Goal: Task Accomplishment & Management: Use online tool/utility

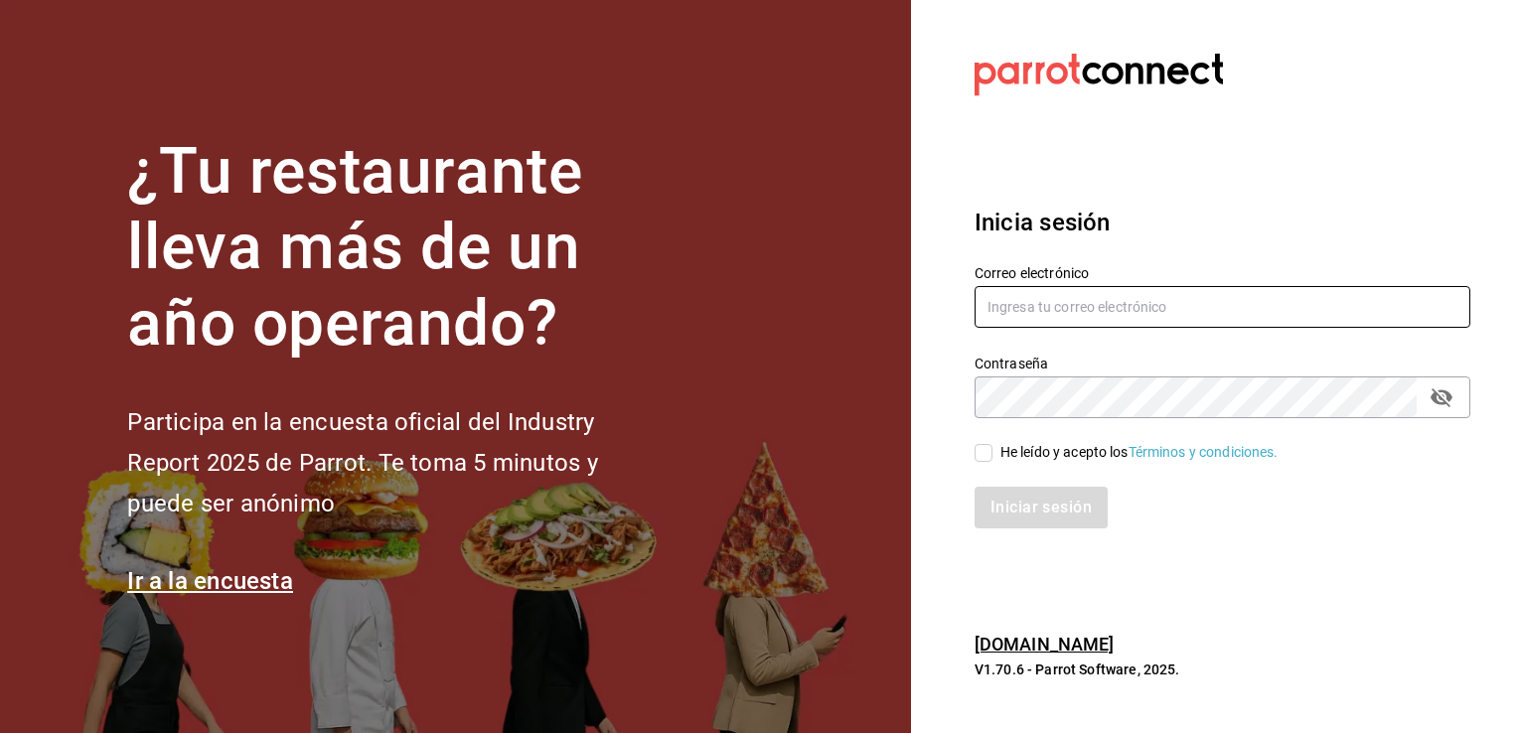
type input "[EMAIL_ADDRESS][DOMAIN_NAME]"
click at [982, 452] on input "He leído y acepto los Términos y condiciones." at bounding box center [984, 453] width 18 height 18
checkbox input "true"
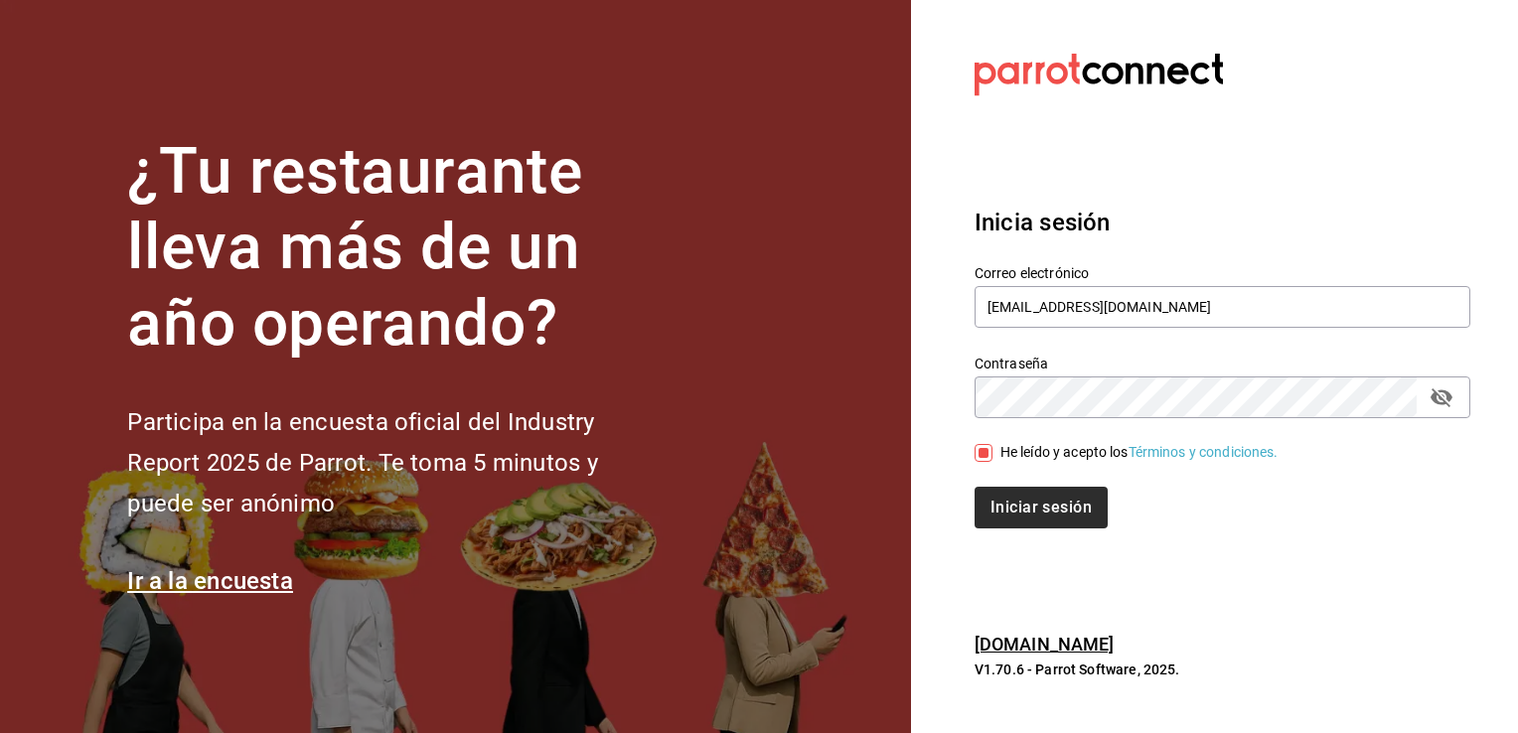
drag, startPoint x: 1042, startPoint y: 539, endPoint x: 1031, endPoint y: 491, distance: 49.2
click at [1031, 491] on div "Inicia sesión Correo electrónico [EMAIL_ADDRESS][DOMAIN_NAME] Contraseña Contra…" at bounding box center [1223, 367] width 496 height 373
click at [1031, 496] on button "Iniciar sesión" at bounding box center [1042, 508] width 135 height 42
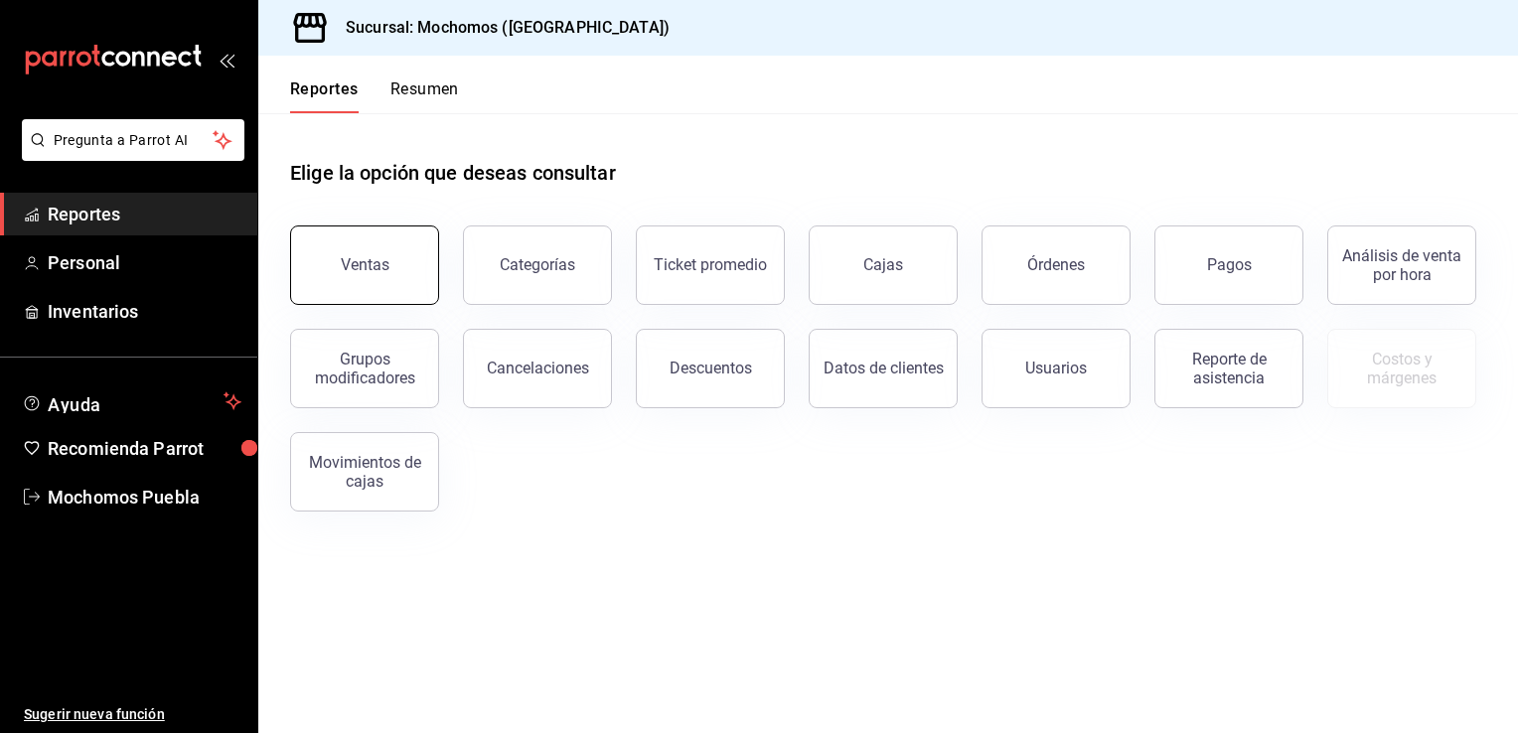
click at [351, 265] on div "Ventas" at bounding box center [365, 264] width 49 height 19
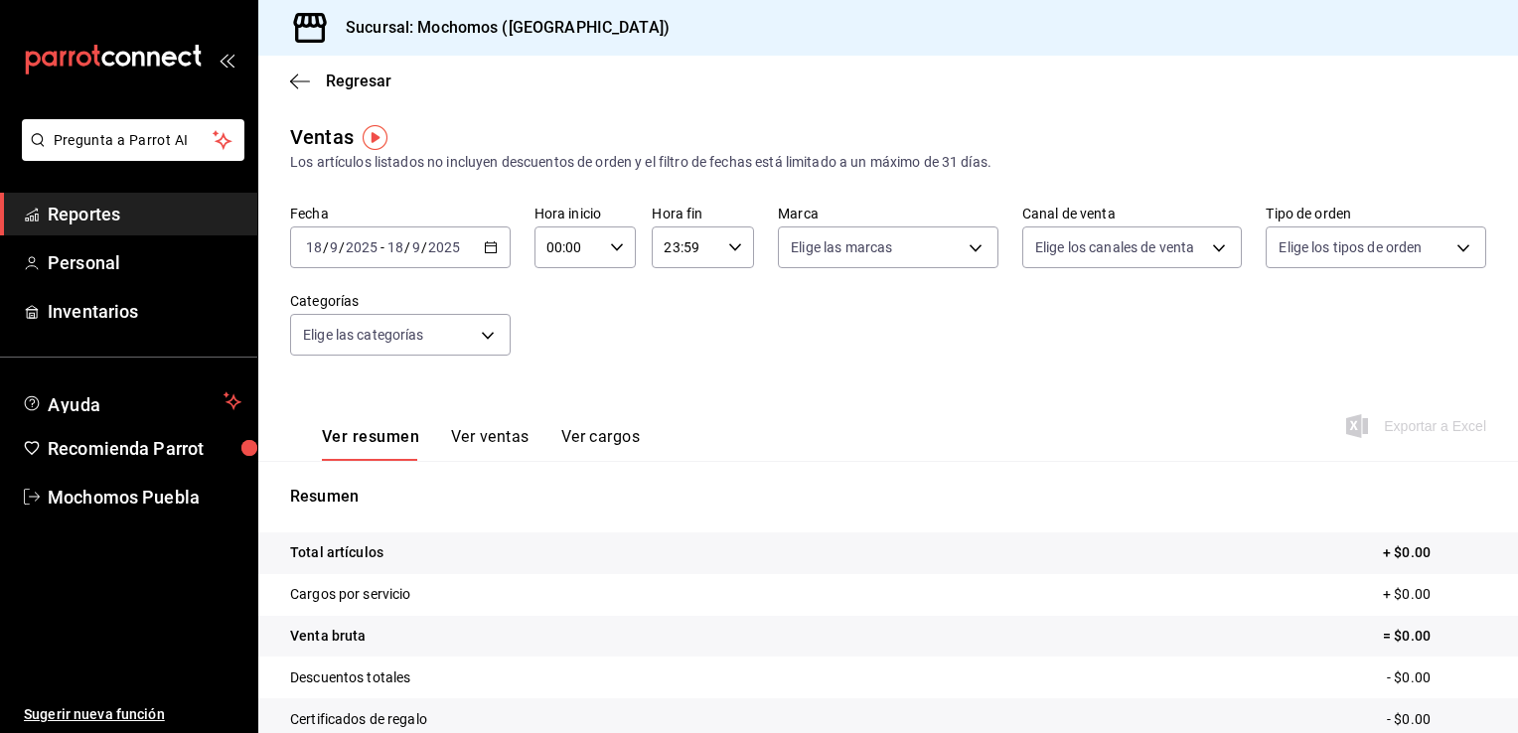
click at [489, 238] on div "[DATE] [DATE] - [DATE] [DATE]" at bounding box center [400, 248] width 221 height 42
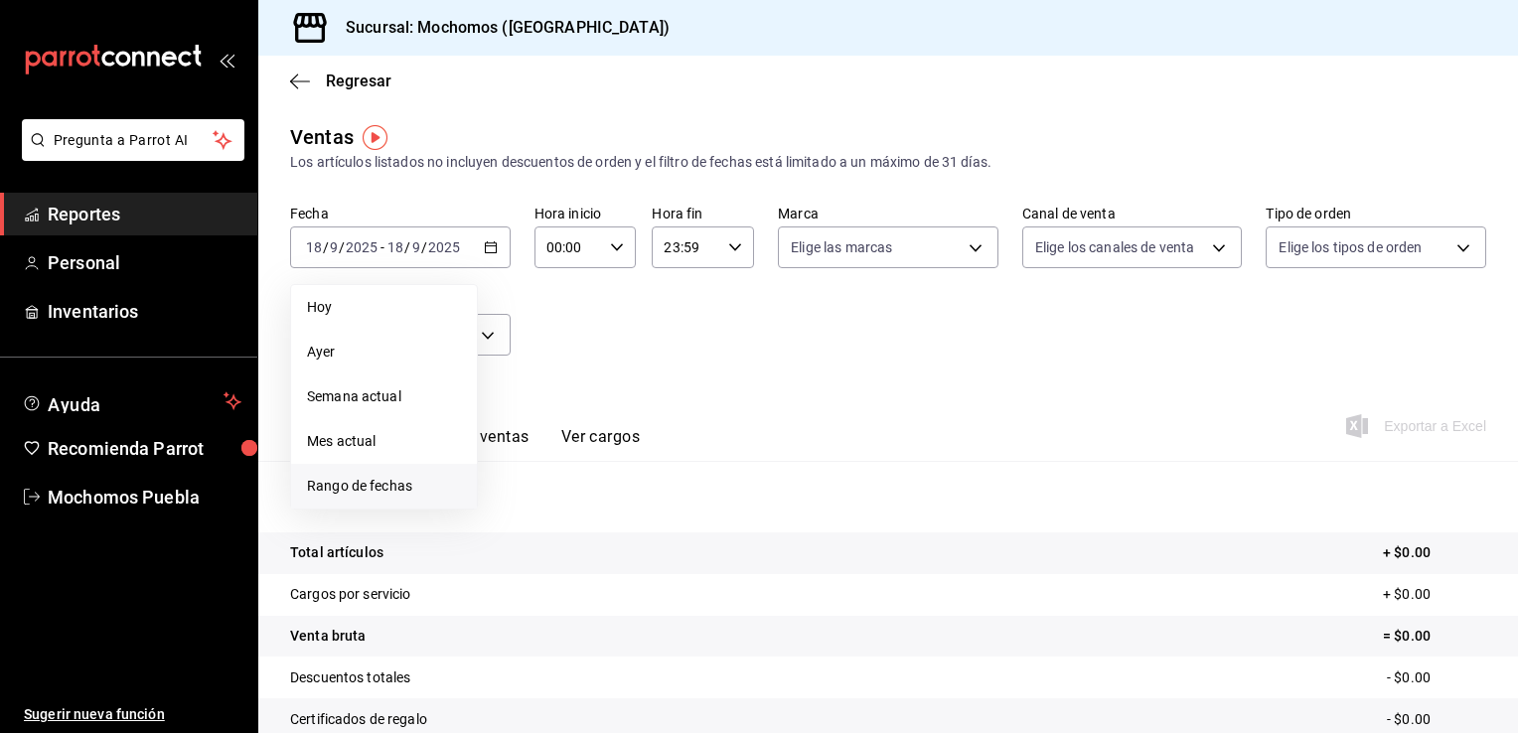
click at [402, 491] on span "Rango de fechas" at bounding box center [384, 486] width 154 height 21
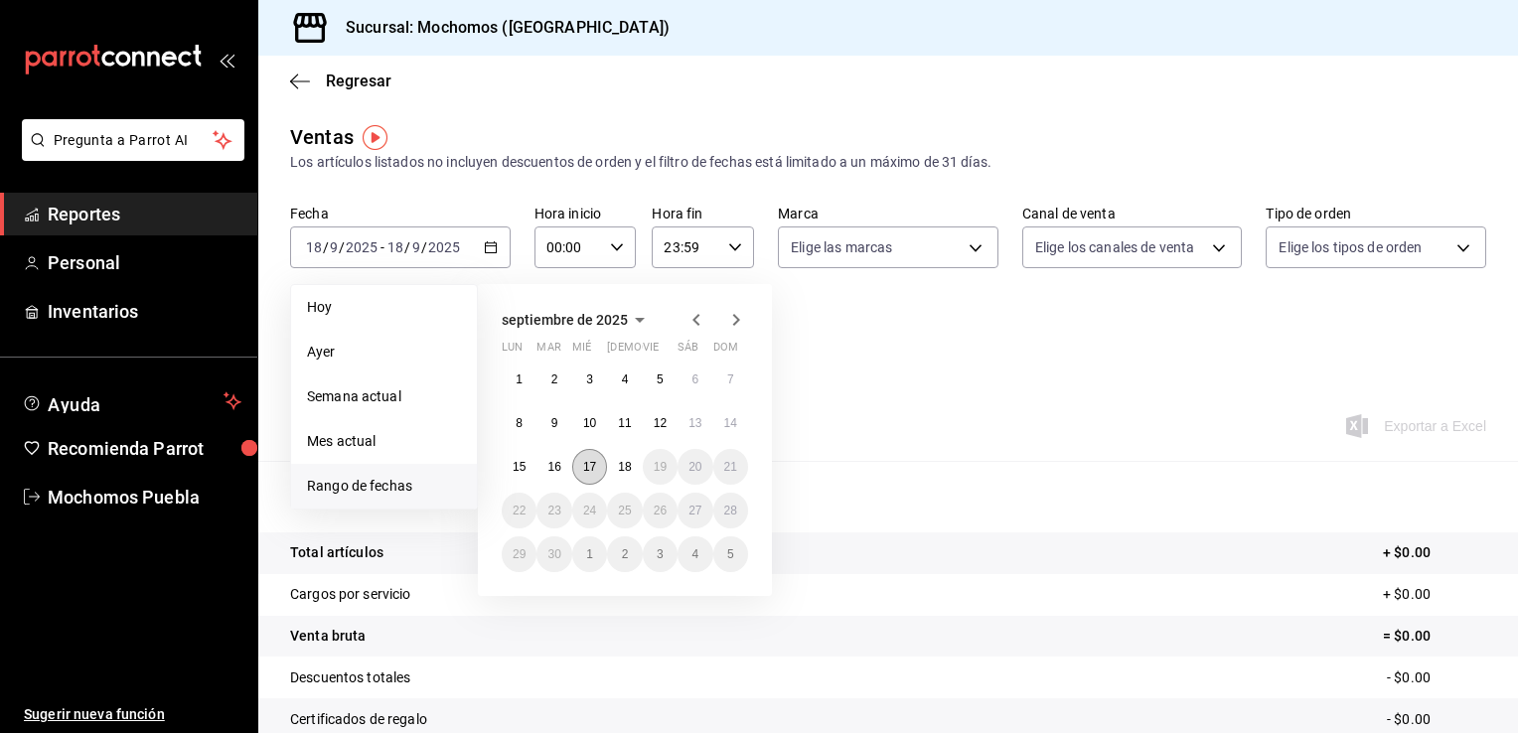
click at [599, 463] on button "17" at bounding box center [589, 467] width 35 height 36
click at [618, 463] on abbr "18" at bounding box center [624, 467] width 13 height 14
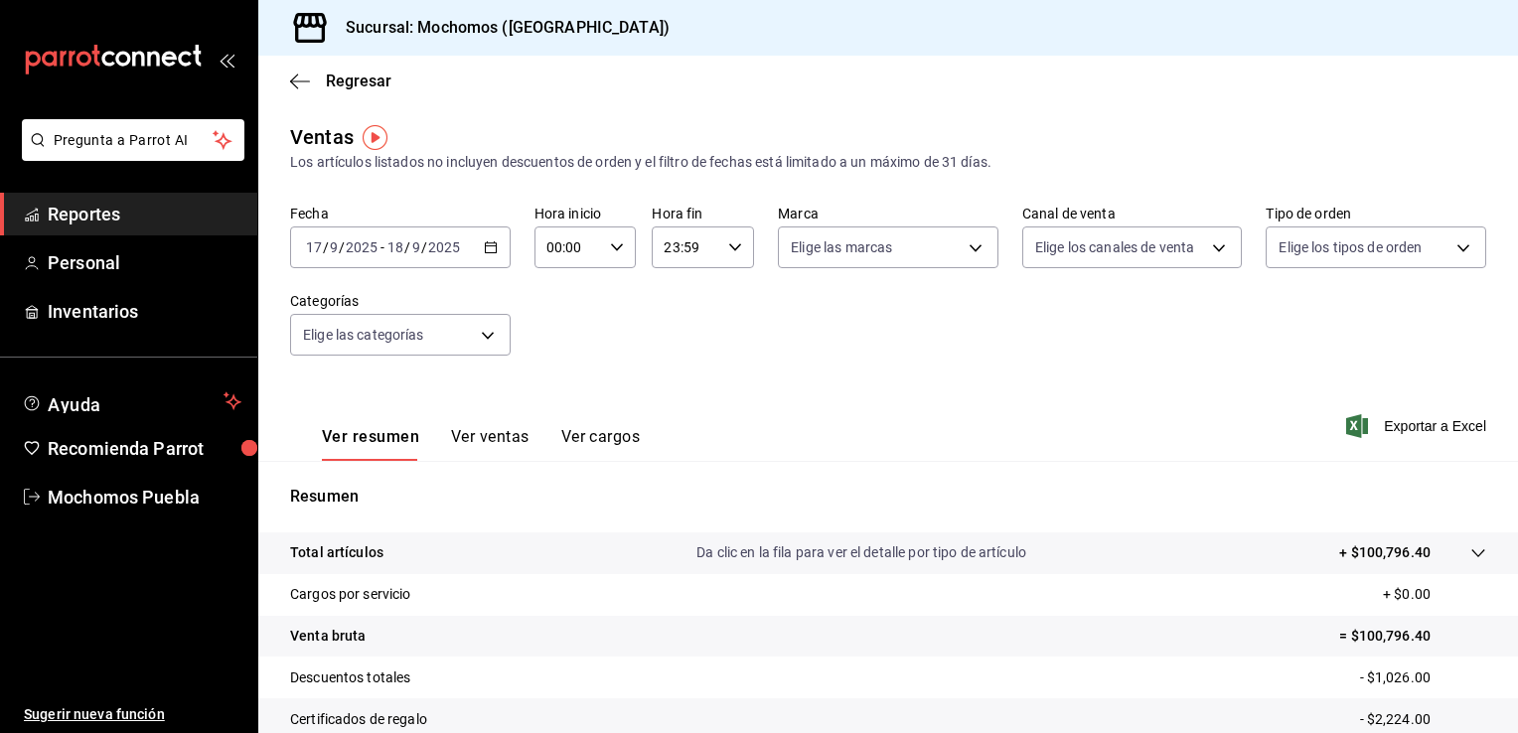
click at [616, 252] on icon "button" at bounding box center [617, 247] width 14 height 14
click at [553, 401] on span "08" at bounding box center [557, 394] width 19 height 16
type input "08:00"
click at [810, 368] on div at bounding box center [759, 366] width 1518 height 733
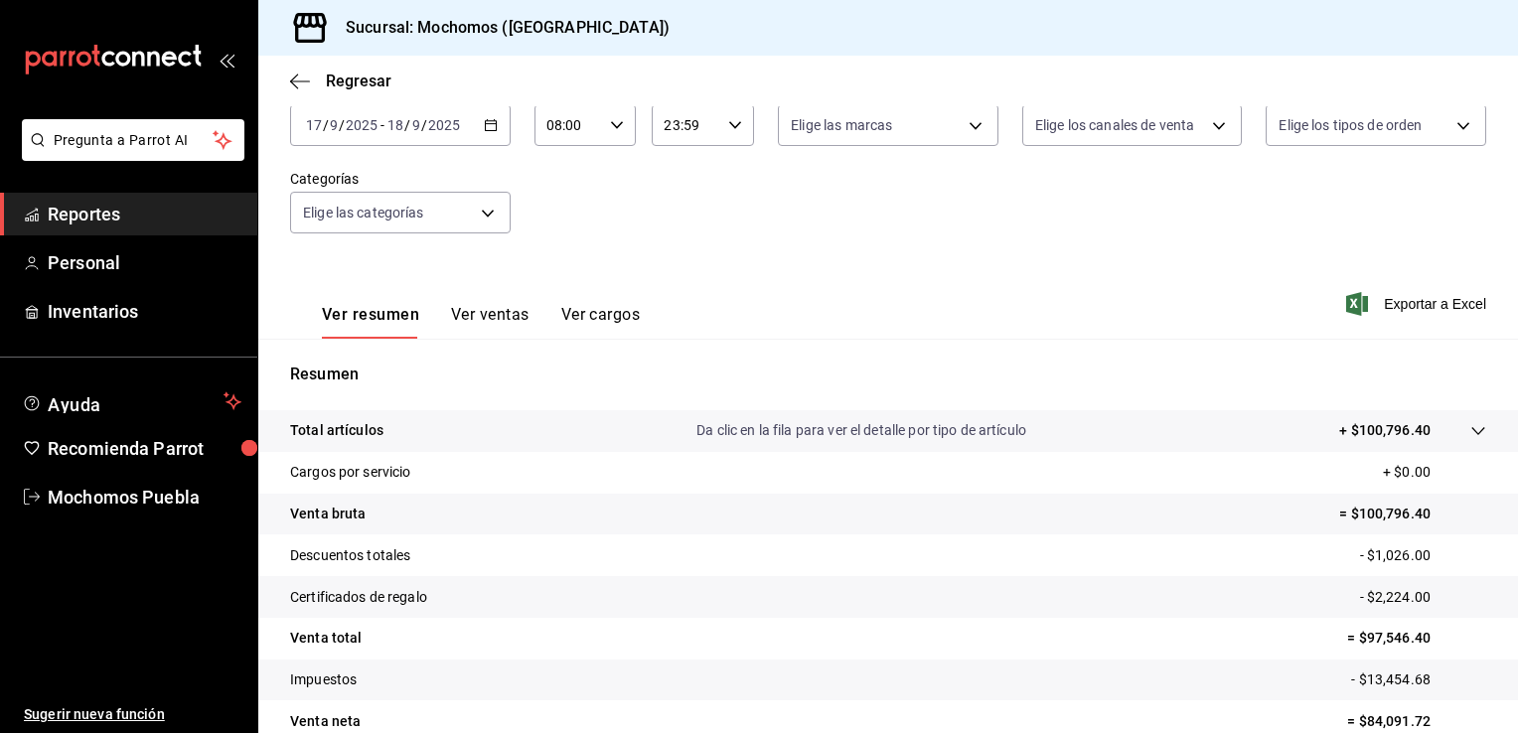
scroll to position [219, 0]
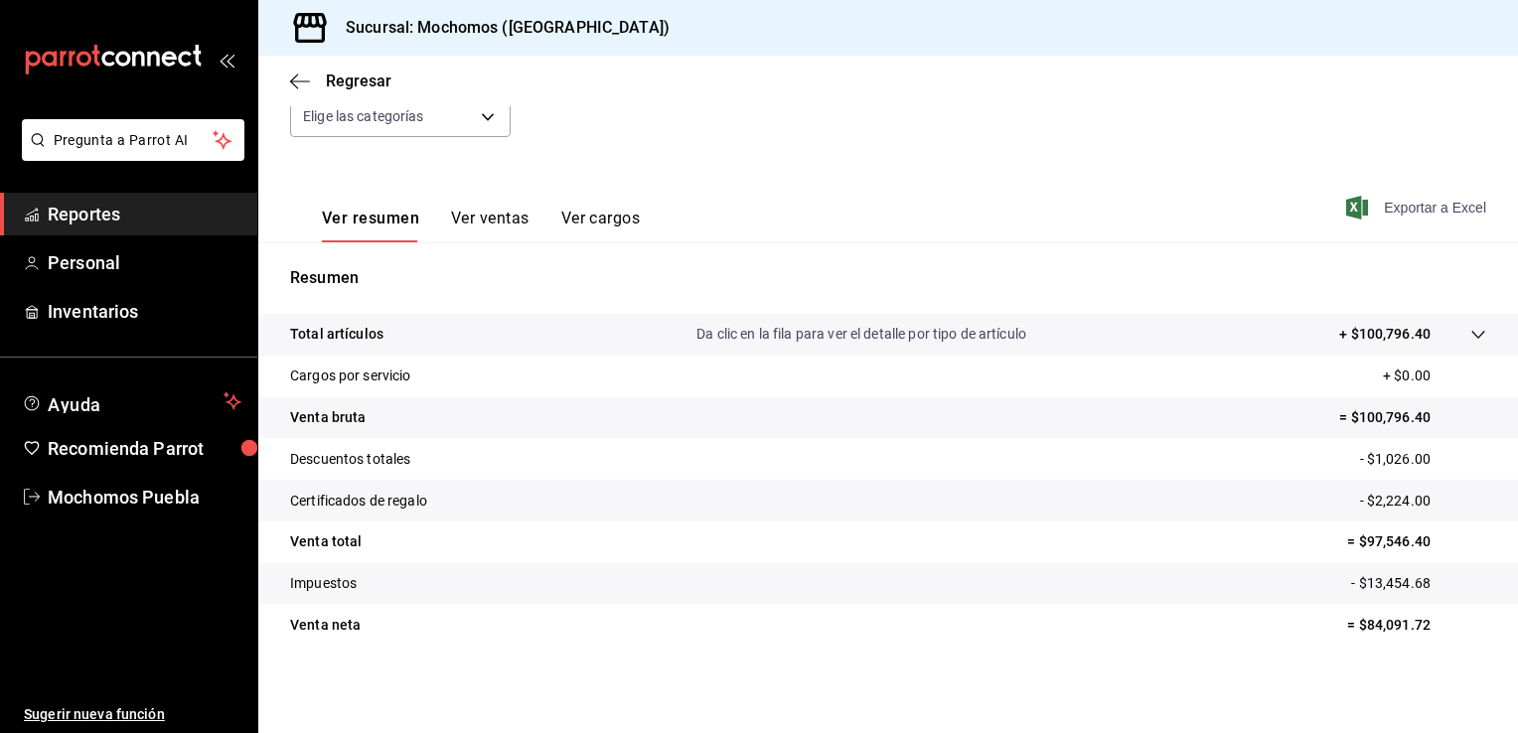
click at [1373, 207] on span "Exportar a Excel" at bounding box center [1418, 208] width 136 height 24
click at [1471, 333] on icon at bounding box center [1479, 335] width 16 height 16
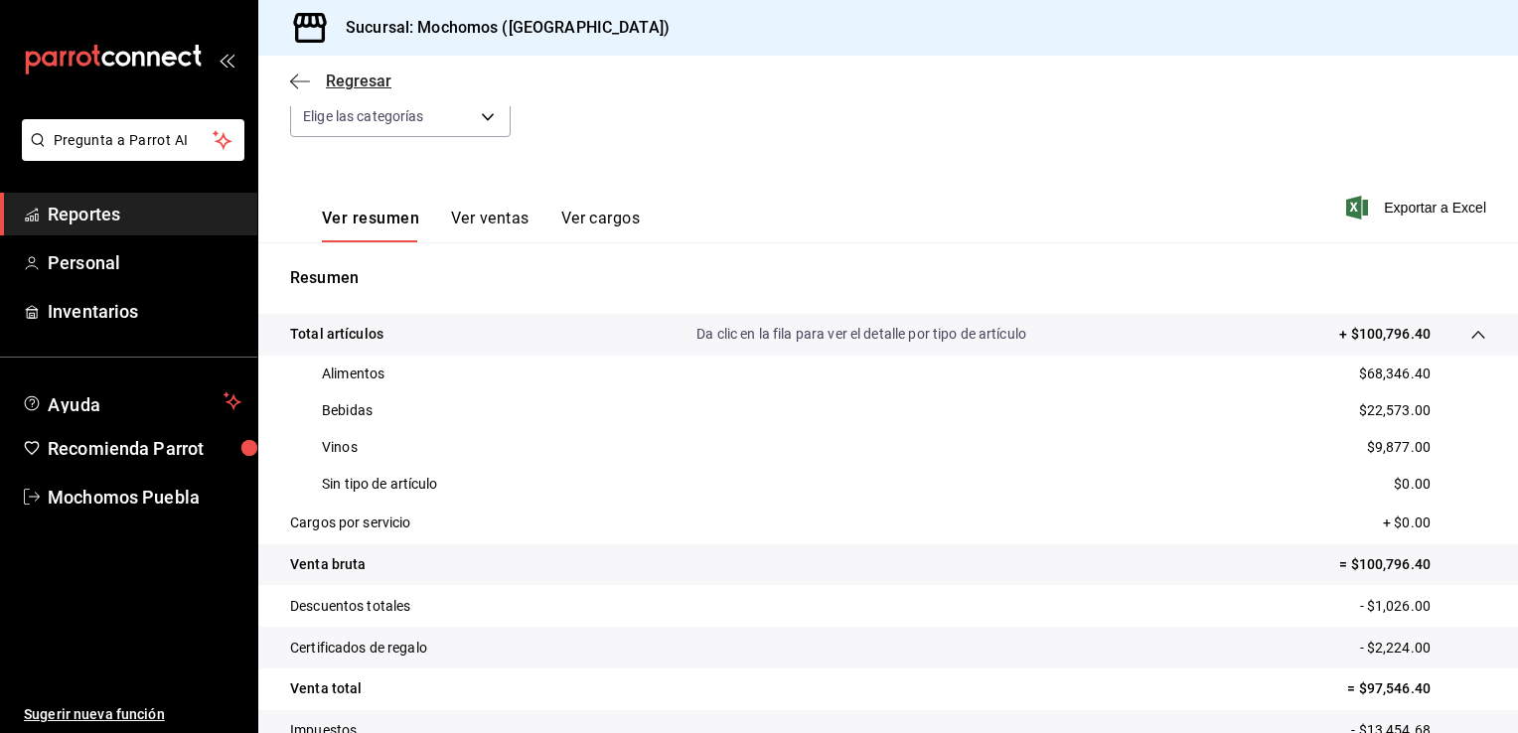
click at [368, 76] on span "Regresar" at bounding box center [359, 81] width 66 height 19
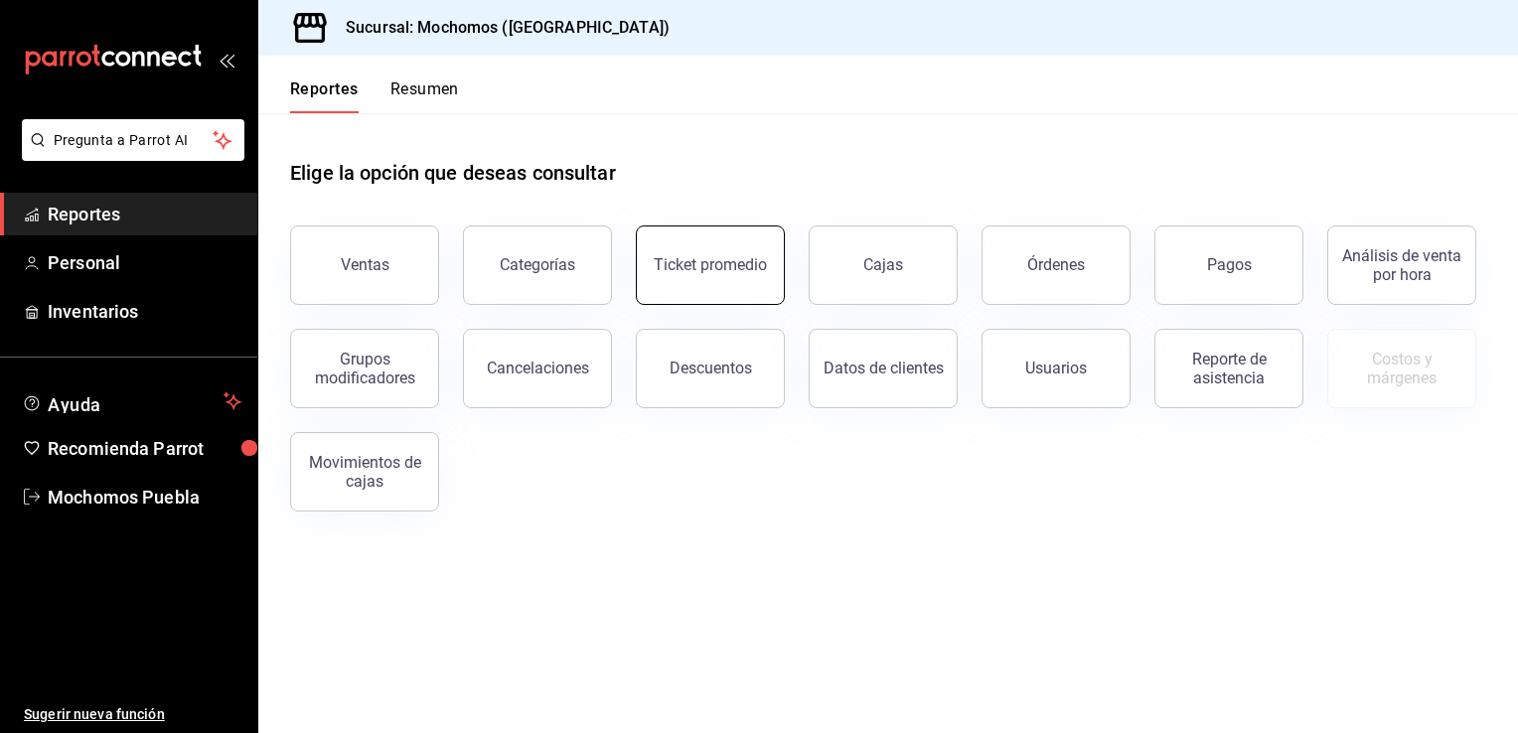
click at [702, 269] on div "Ticket promedio" at bounding box center [710, 264] width 113 height 19
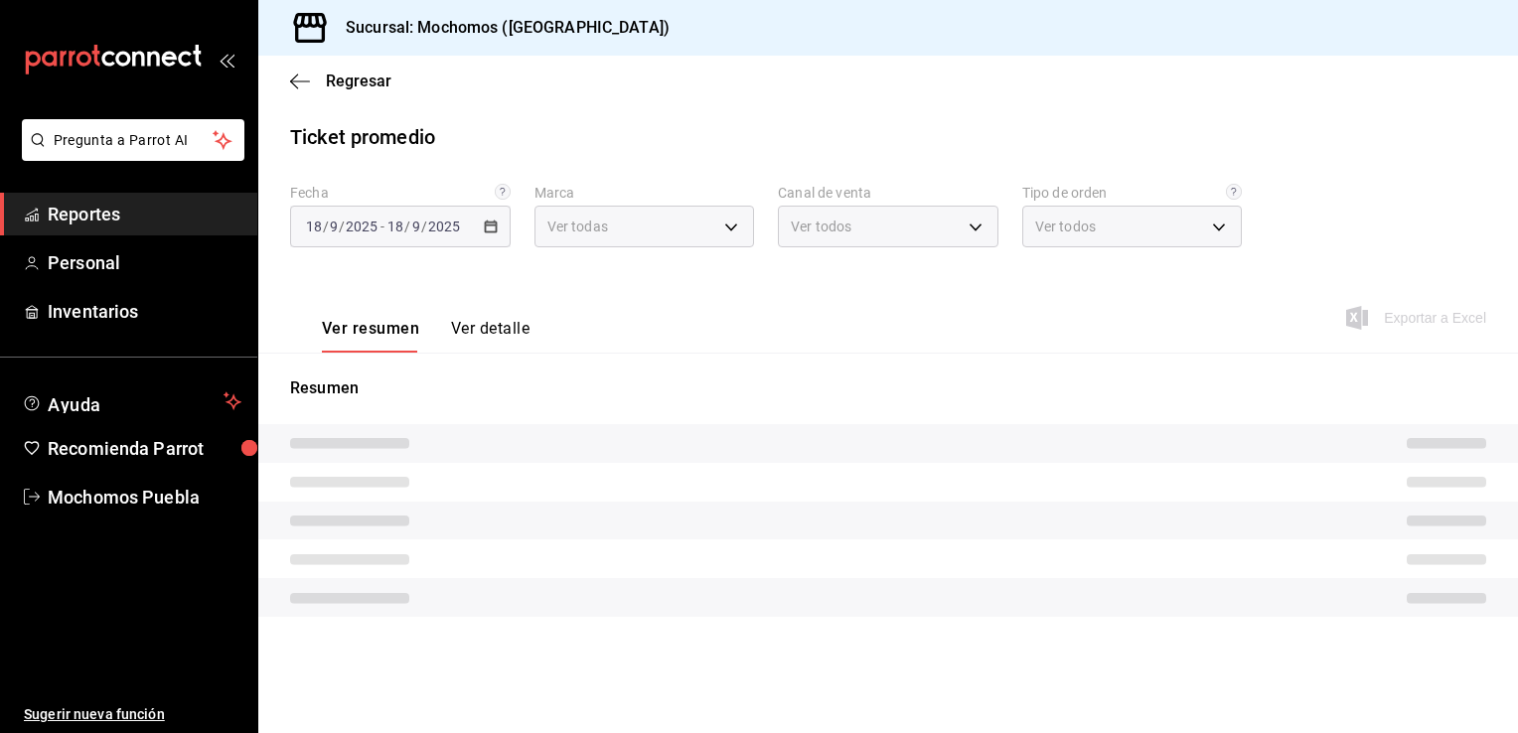
type input "65eb7388-82e4-42fa-8caf-680550c77e6f"
type input "PARROT,UBER_EATS,RAPPI,DIDI_FOOD,ONLINE"
type input "c7bc0ce2-274d-49fd-89f5-4bcf8044acf9,c9e91c43-775f-4cd6-ac16-cfdc9e5fd636,e77b1…"
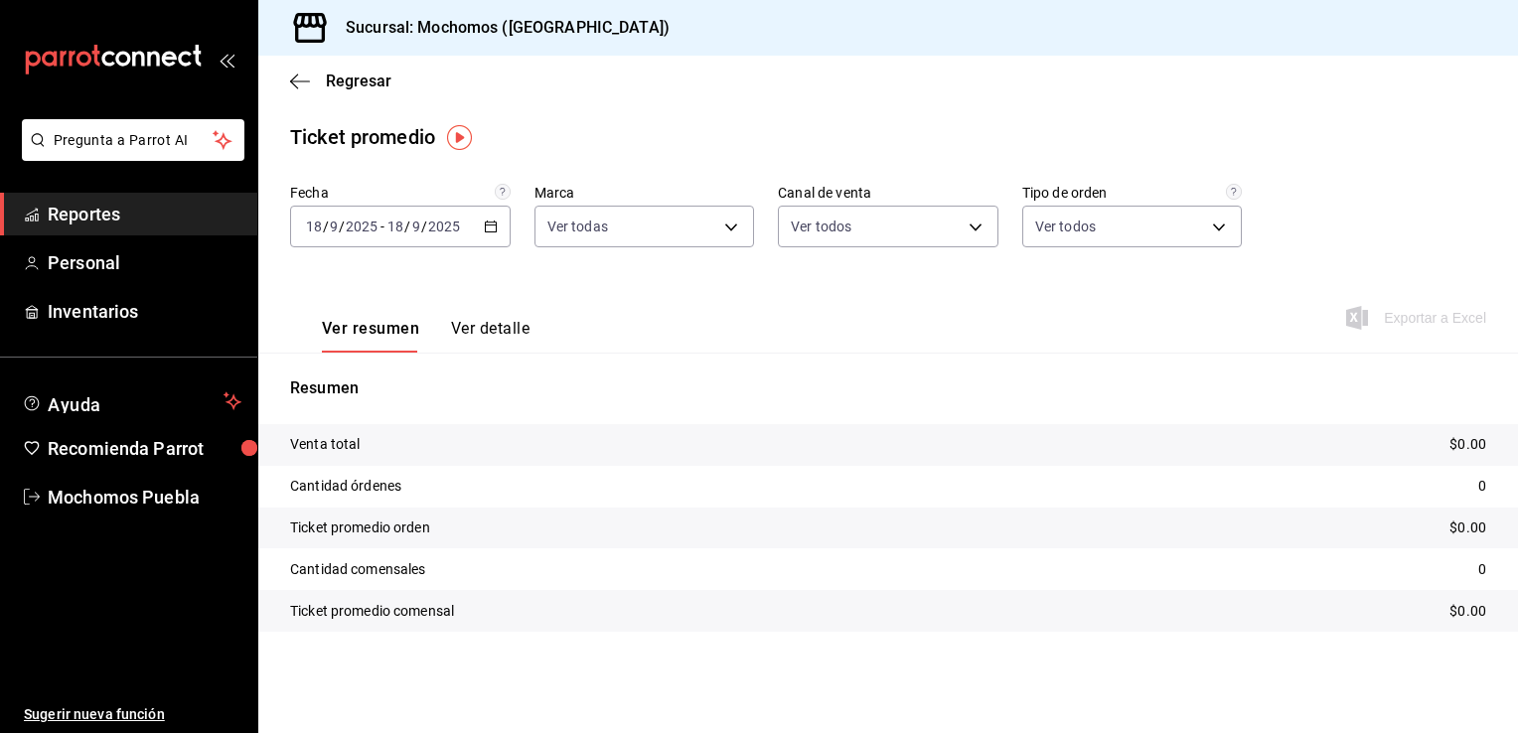
click at [482, 227] on div "2025-09-18 18 / 9 / 2025 - 2025-09-18 18 / 9 / 2025" at bounding box center [400, 227] width 221 height 42
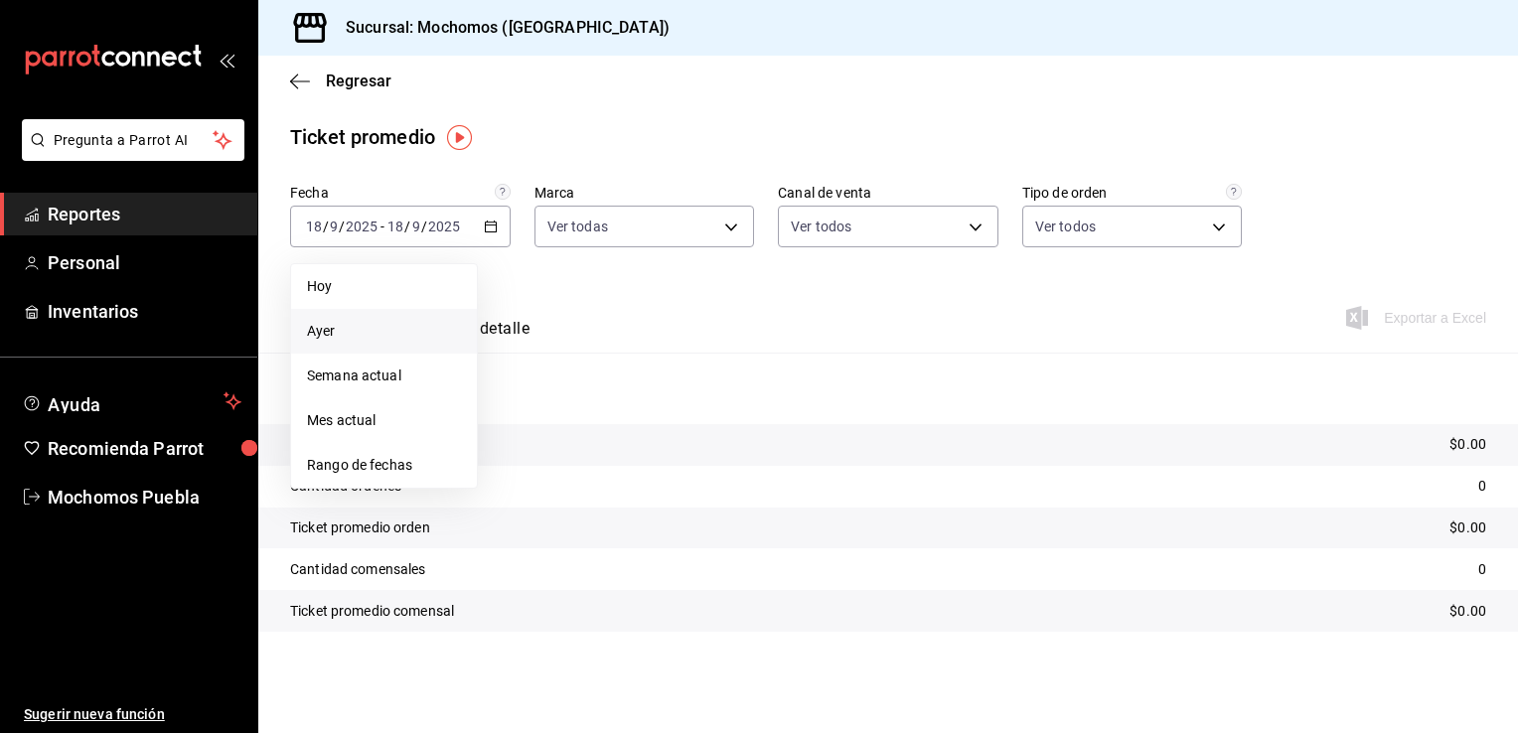
click at [335, 328] on span "Ayer" at bounding box center [384, 331] width 154 height 21
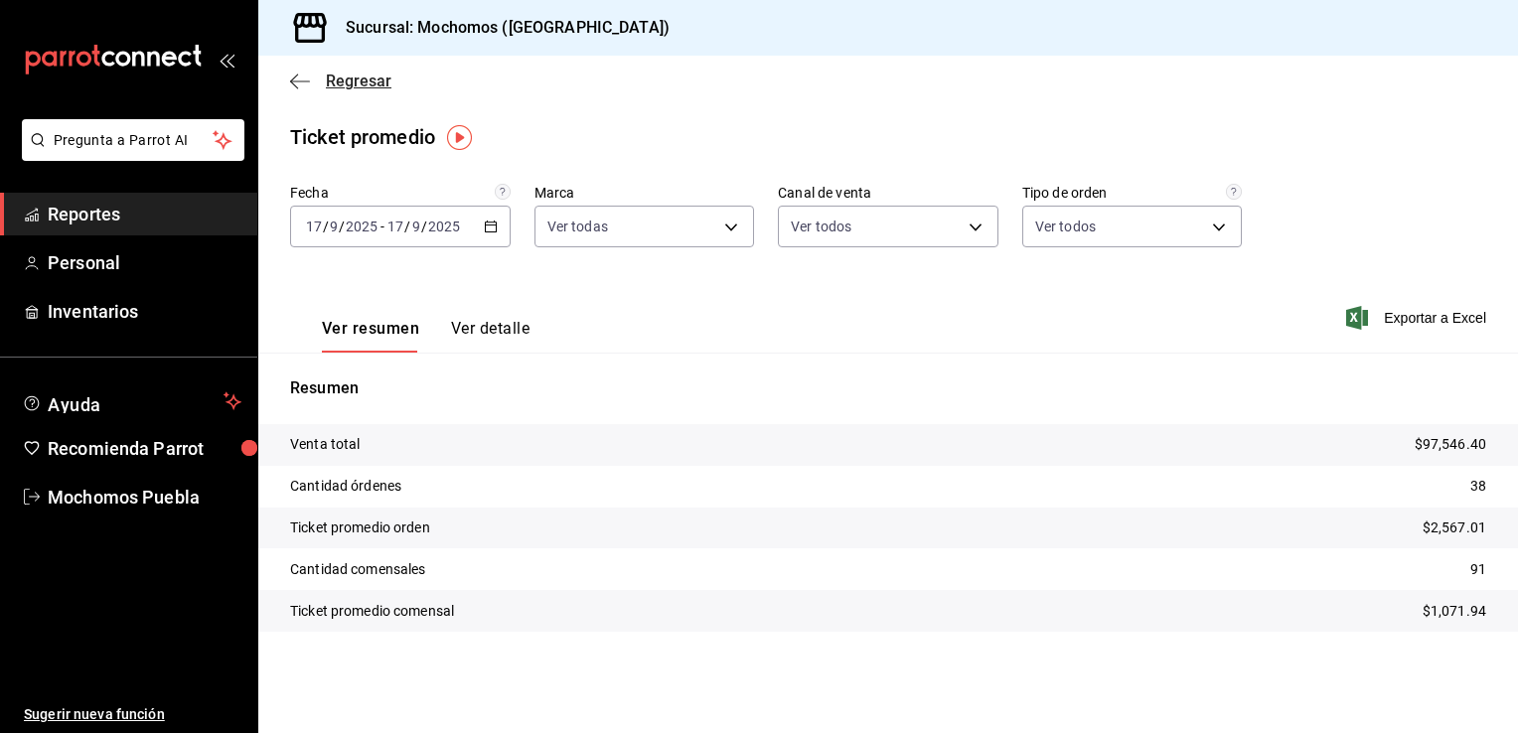
click at [351, 78] on span "Regresar" at bounding box center [359, 81] width 66 height 19
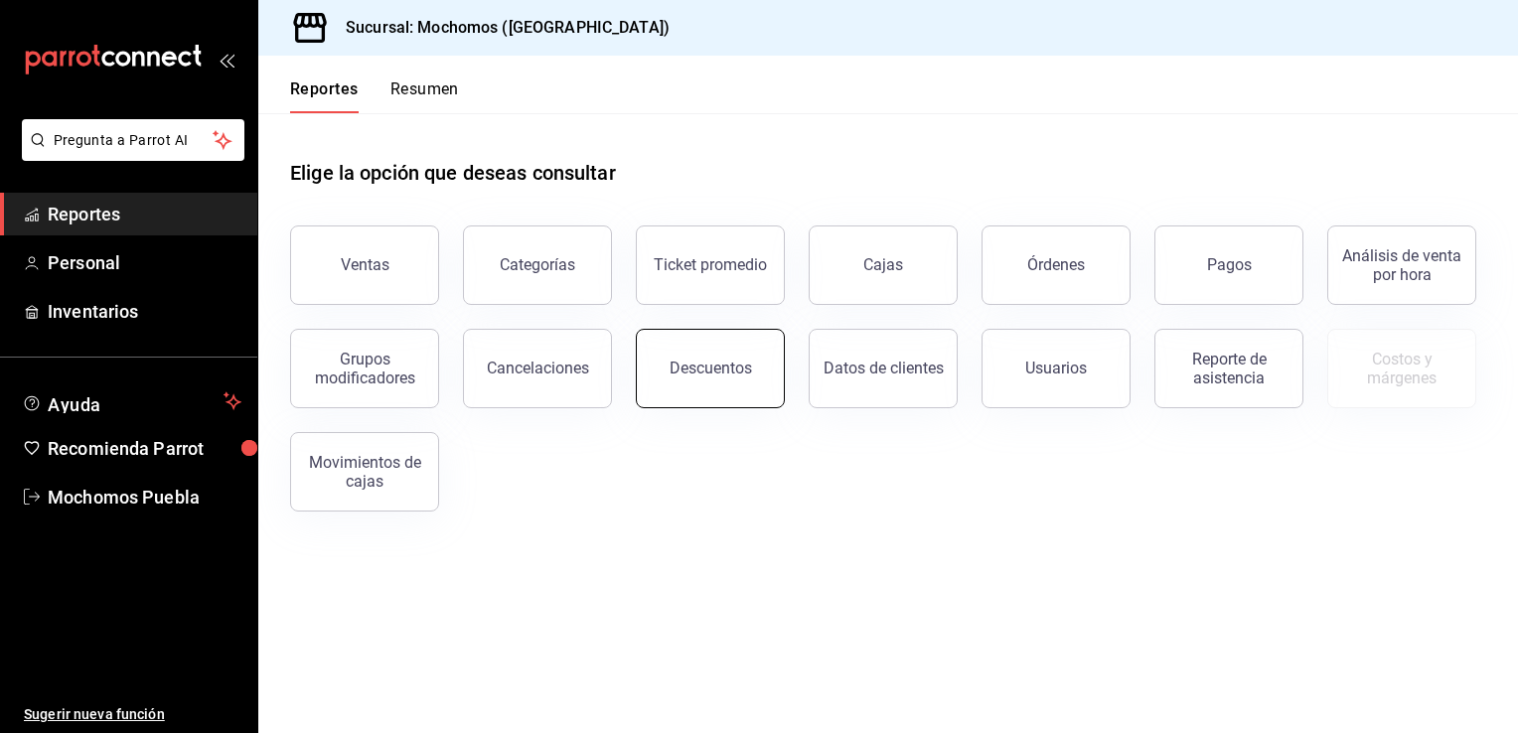
click at [726, 376] on div "Descuentos" at bounding box center [711, 368] width 82 height 19
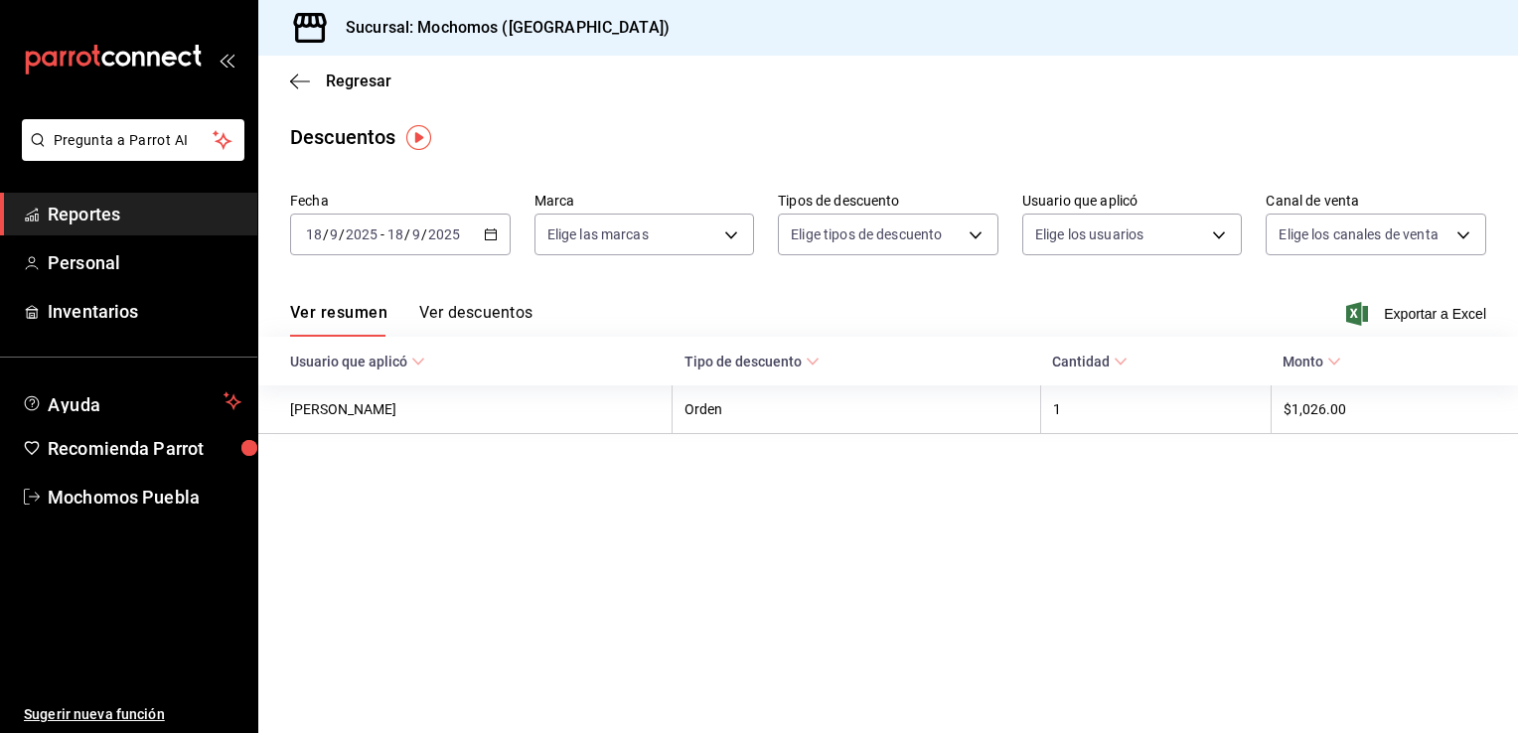
click at [493, 239] on \(Stroke\) "button" at bounding box center [491, 235] width 12 height 11
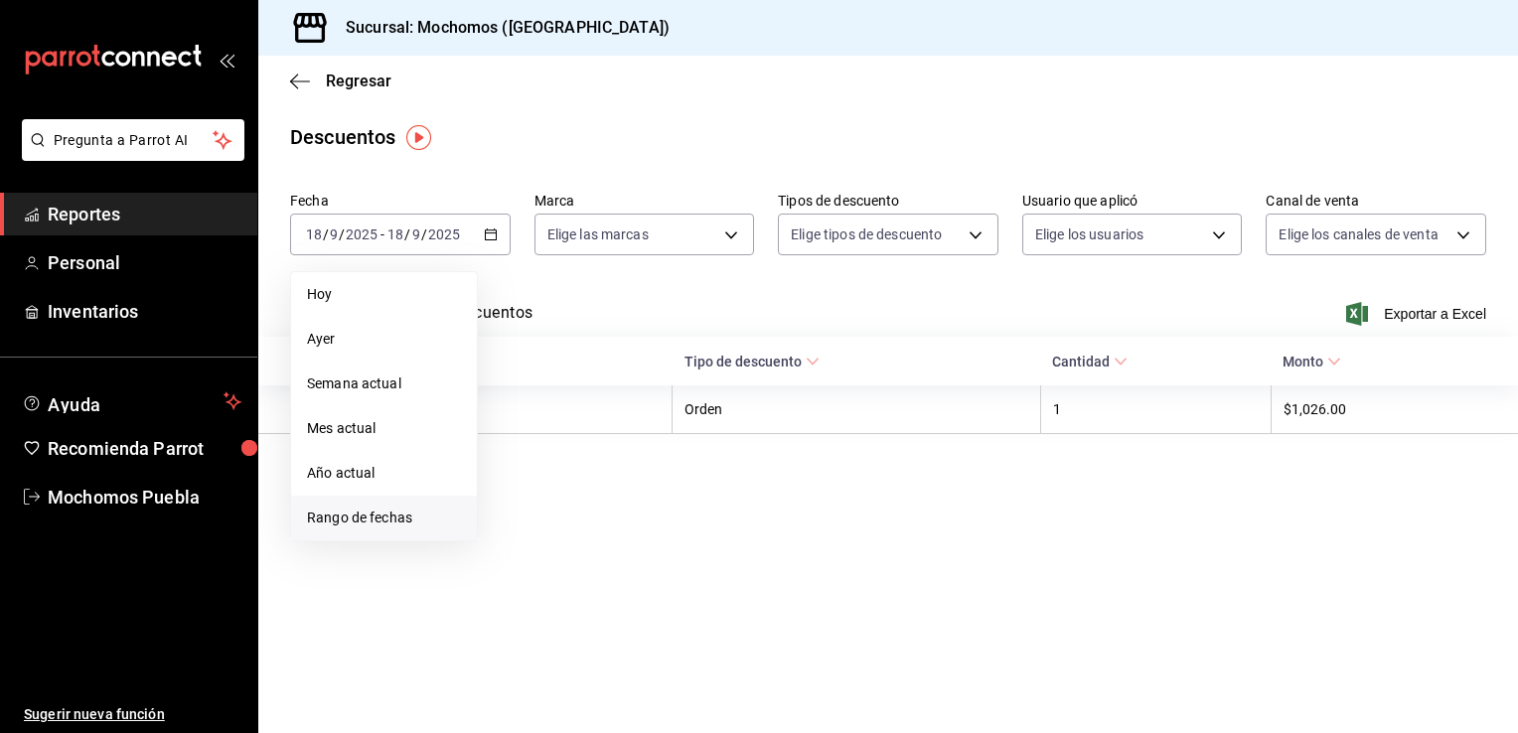
click at [358, 519] on span "Rango de fechas" at bounding box center [384, 518] width 154 height 21
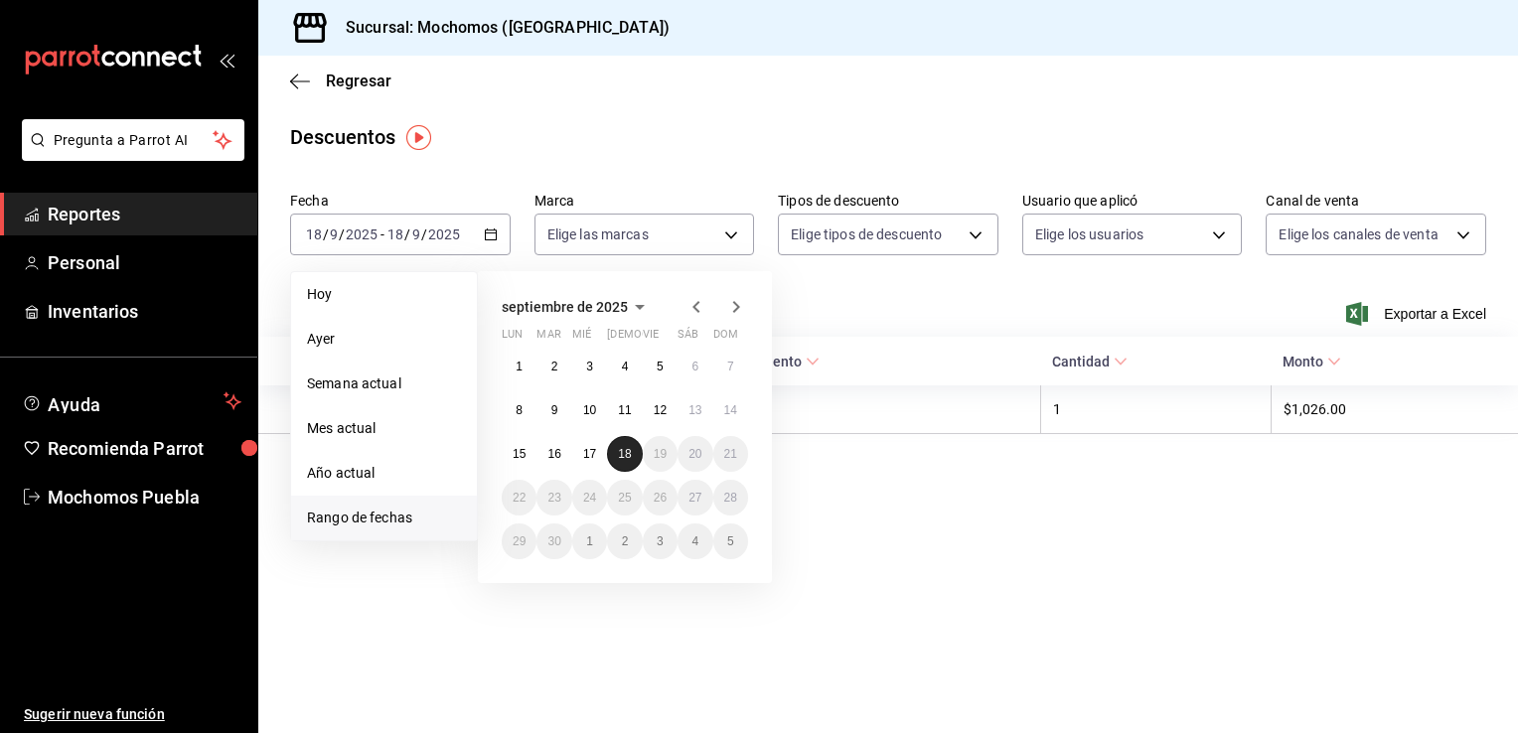
click at [622, 447] on abbr "18" at bounding box center [624, 454] width 13 height 14
click at [590, 460] on button "17" at bounding box center [589, 454] width 35 height 36
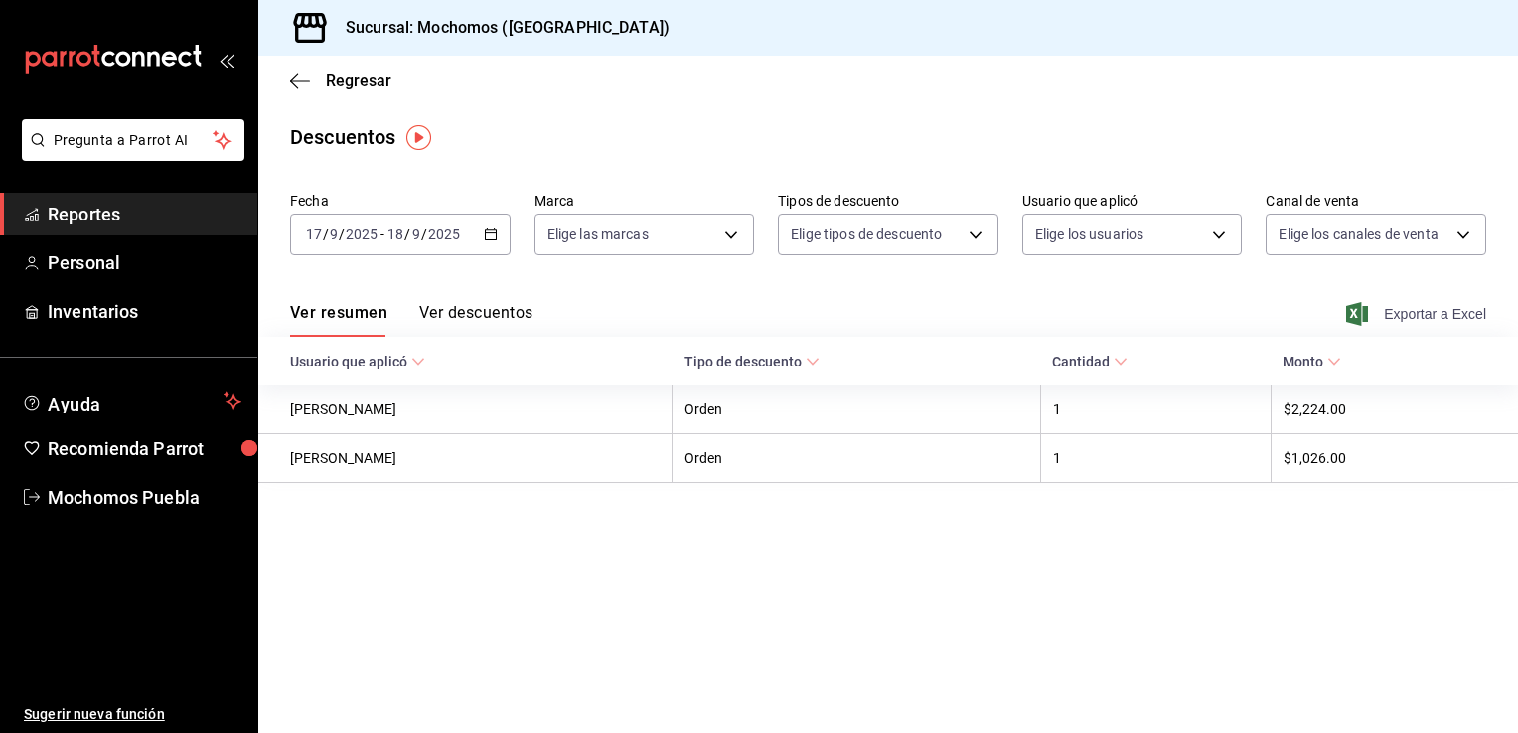
click at [1389, 305] on span "Exportar a Excel" at bounding box center [1418, 314] width 136 height 24
click at [1363, 318] on icon "button" at bounding box center [1358, 314] width 22 height 24
click at [369, 78] on span "Regresar" at bounding box center [359, 81] width 66 height 19
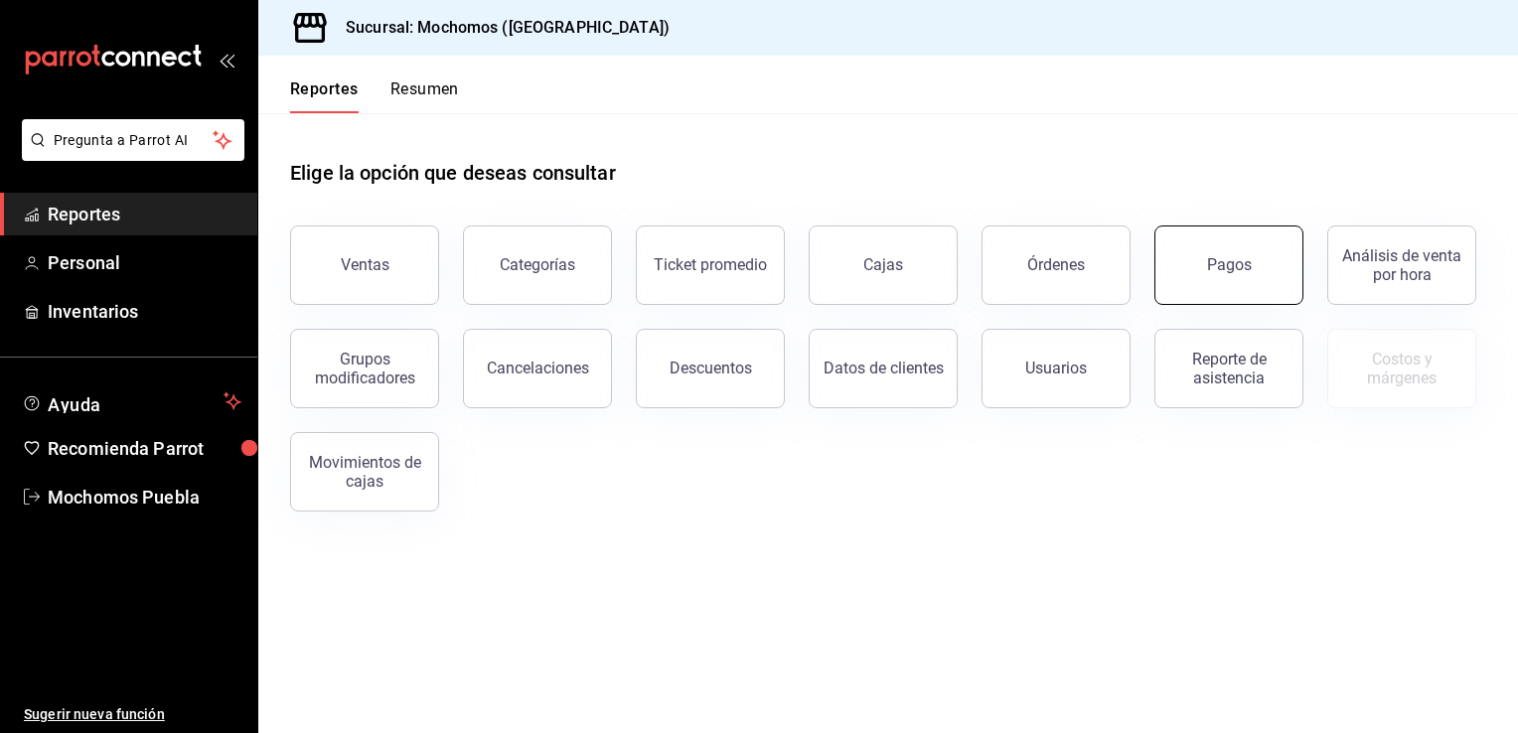
click at [1190, 258] on button "Pagos" at bounding box center [1229, 265] width 149 height 79
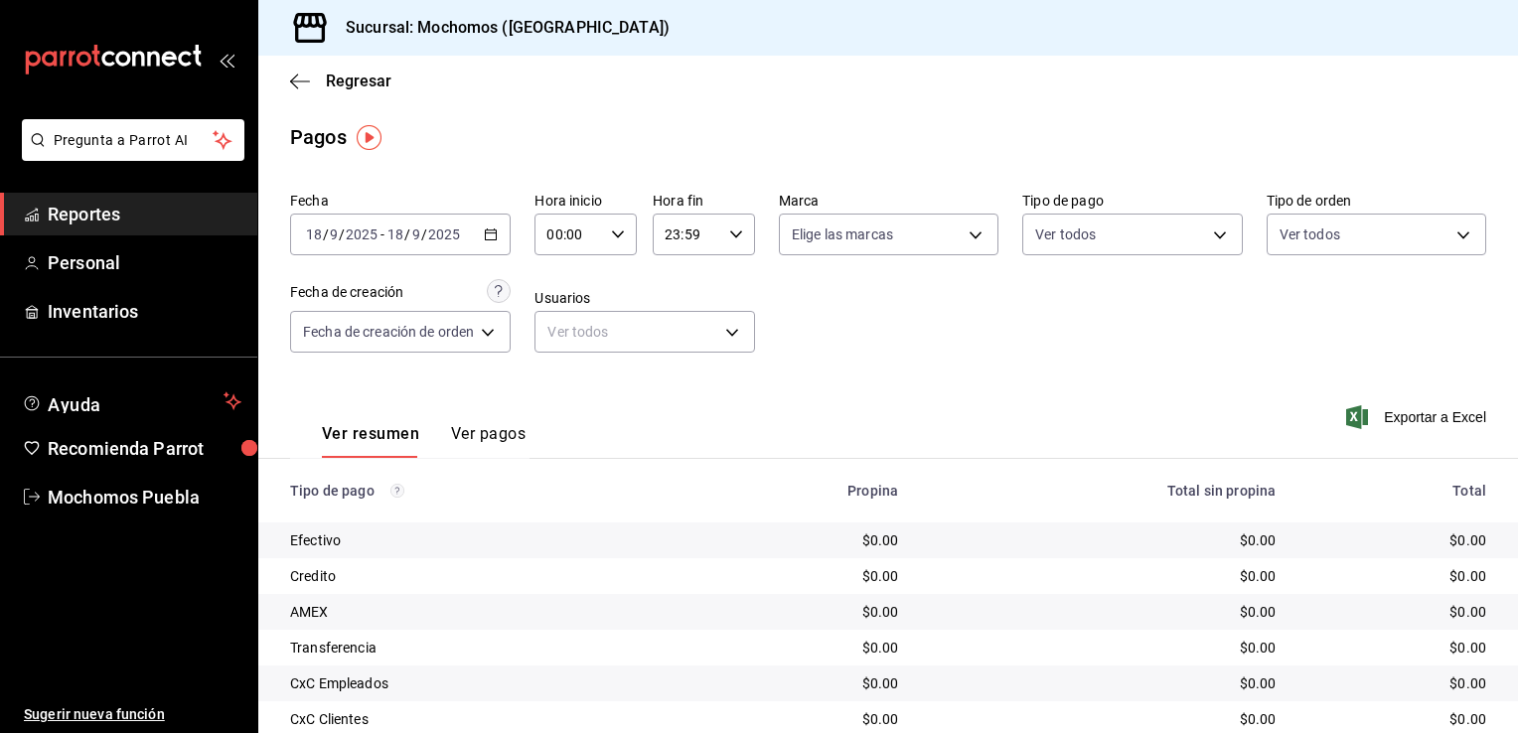
click at [485, 233] on icon "button" at bounding box center [491, 235] width 14 height 14
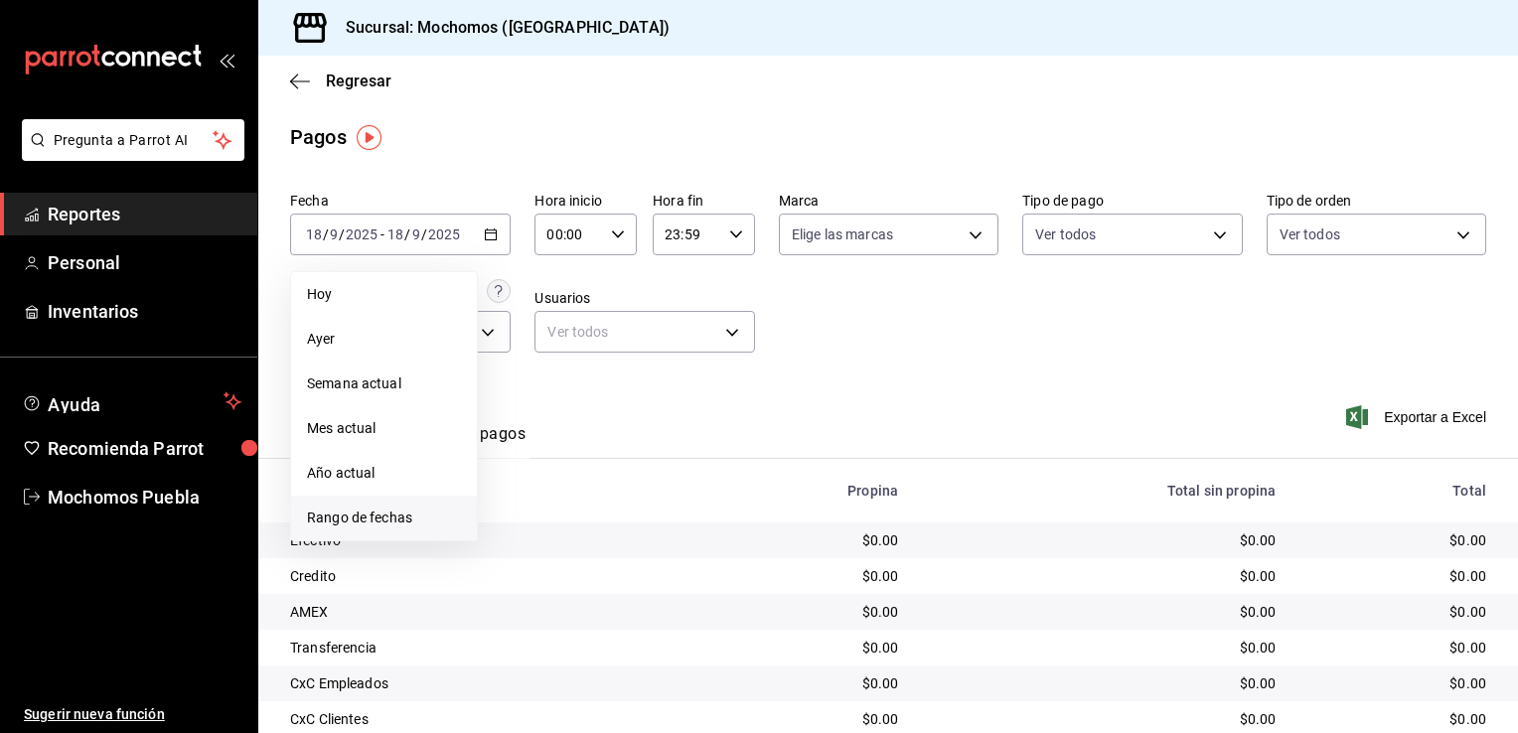
click at [375, 513] on span "Rango de fechas" at bounding box center [384, 518] width 154 height 21
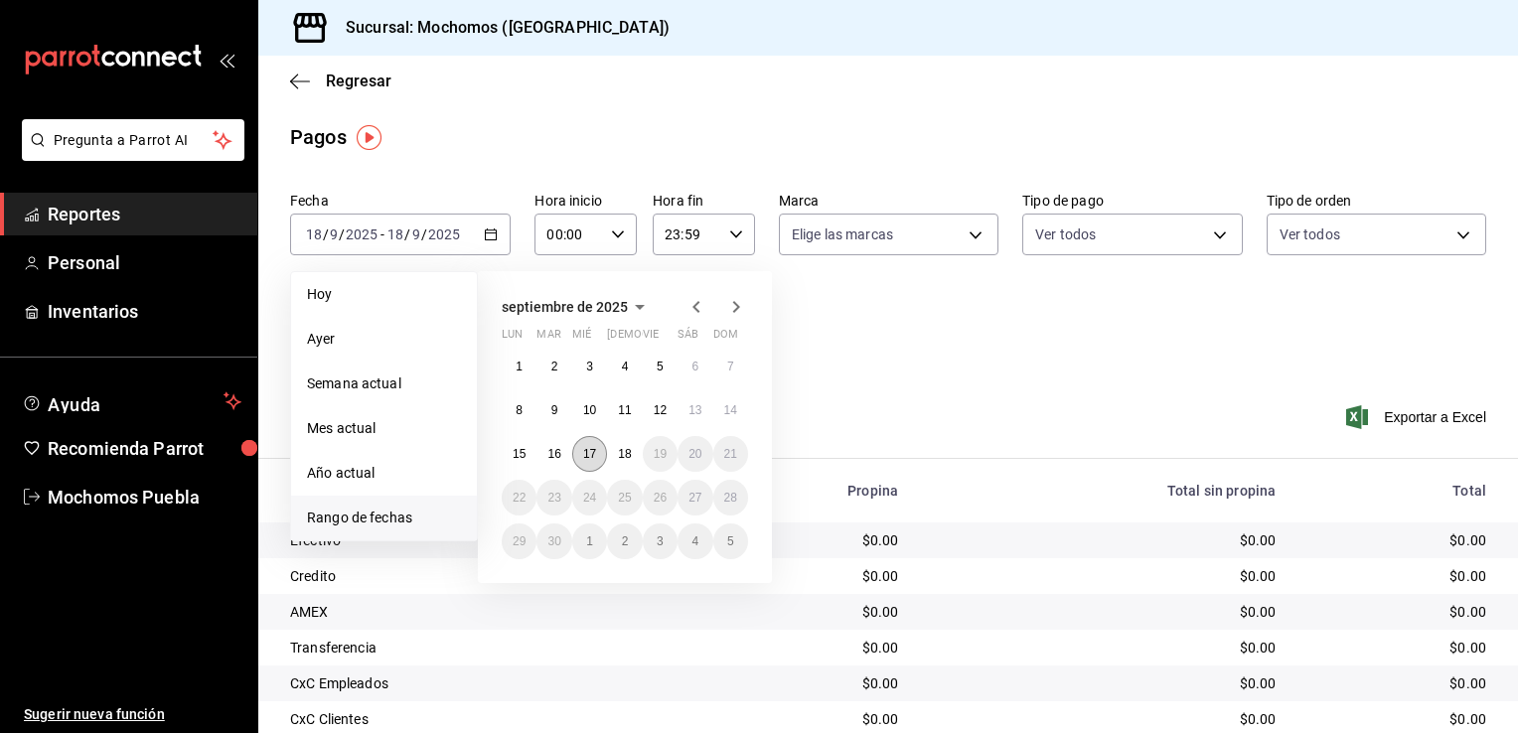
click at [591, 448] on abbr "17" at bounding box center [589, 454] width 13 height 14
click at [616, 453] on button "18" at bounding box center [624, 454] width 35 height 36
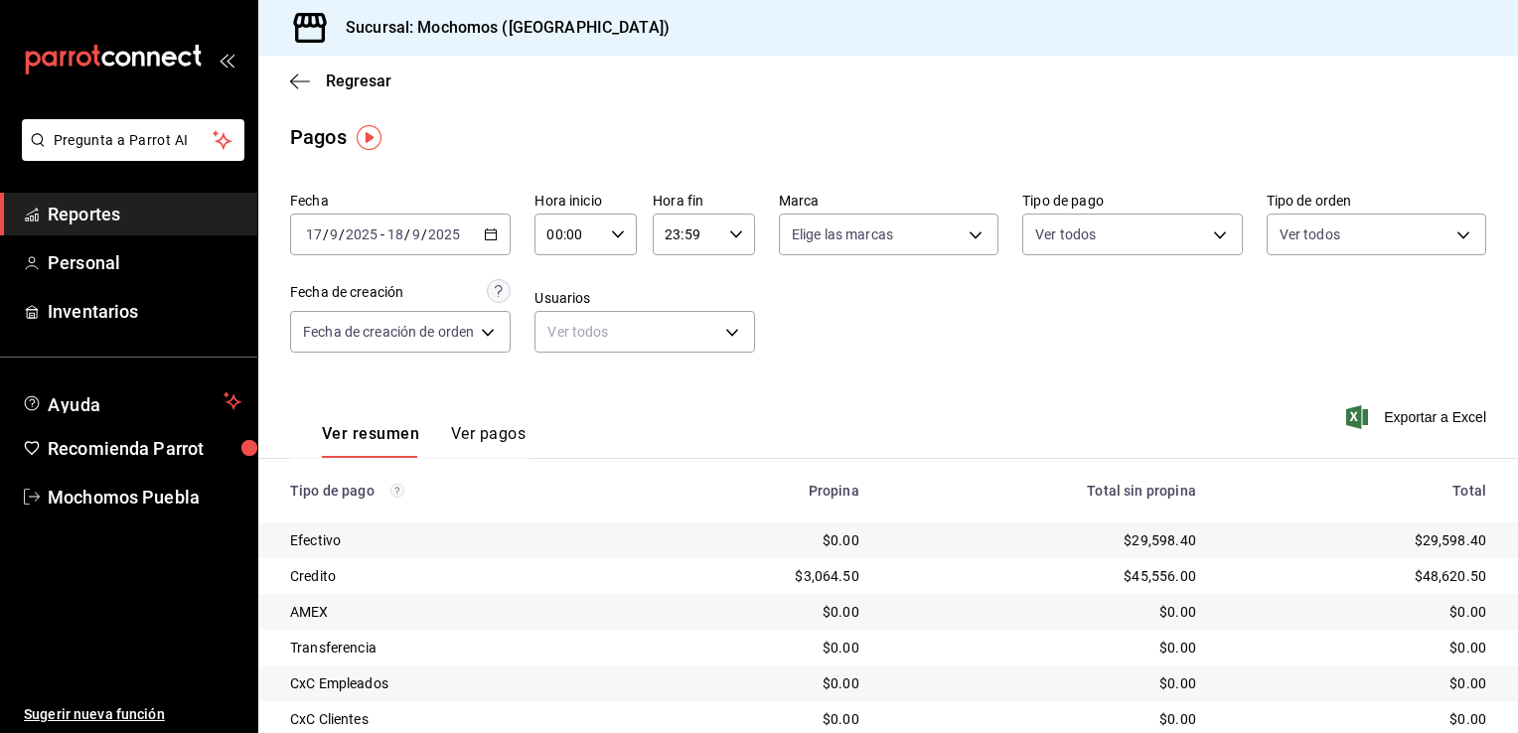
click at [621, 231] on icon "button" at bounding box center [618, 235] width 14 height 14
click at [554, 380] on span "08" at bounding box center [562, 375] width 19 height 16
type input "08:00"
click at [558, 373] on span "08" at bounding box center [562, 375] width 19 height 16
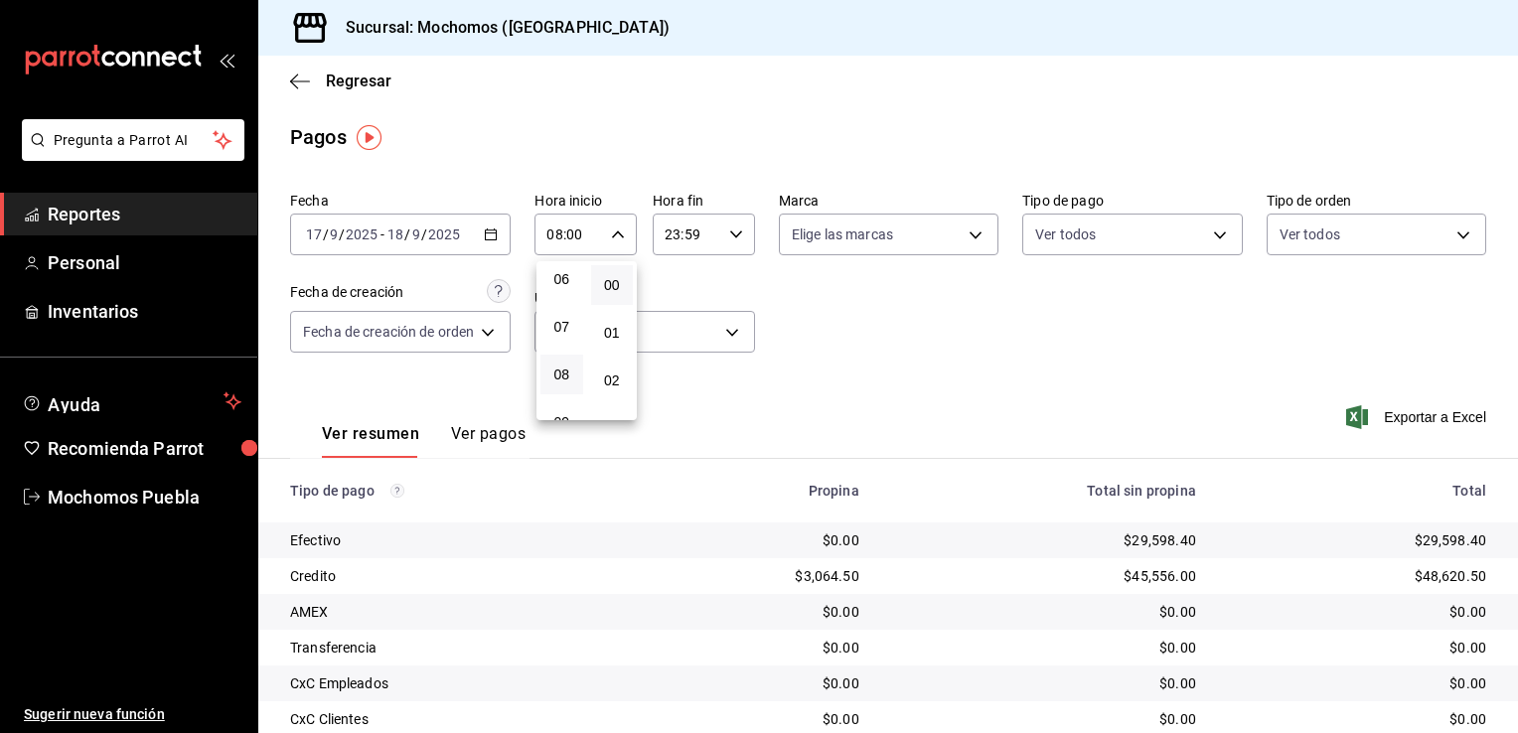
click at [1004, 372] on div at bounding box center [759, 366] width 1518 height 733
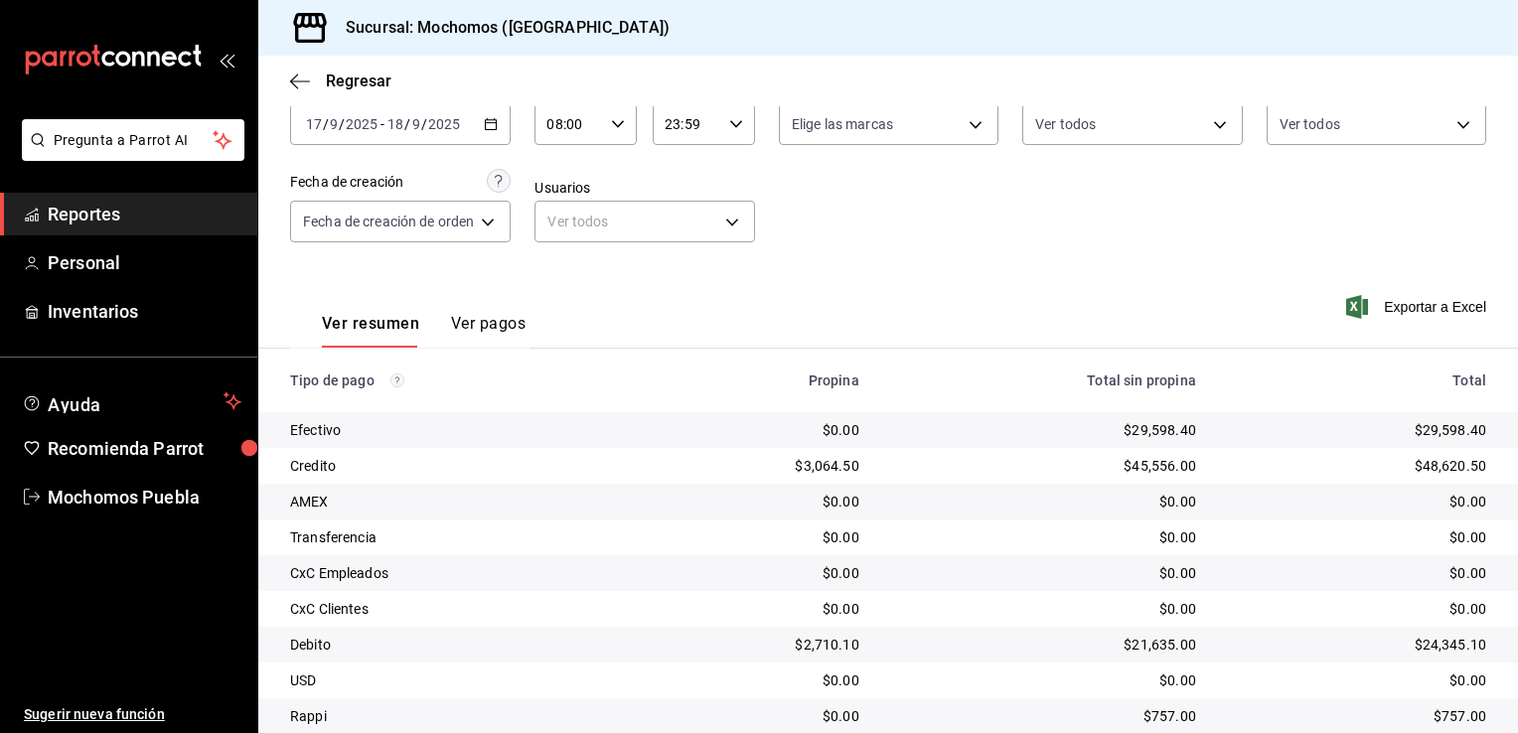
scroll to position [179, 0]
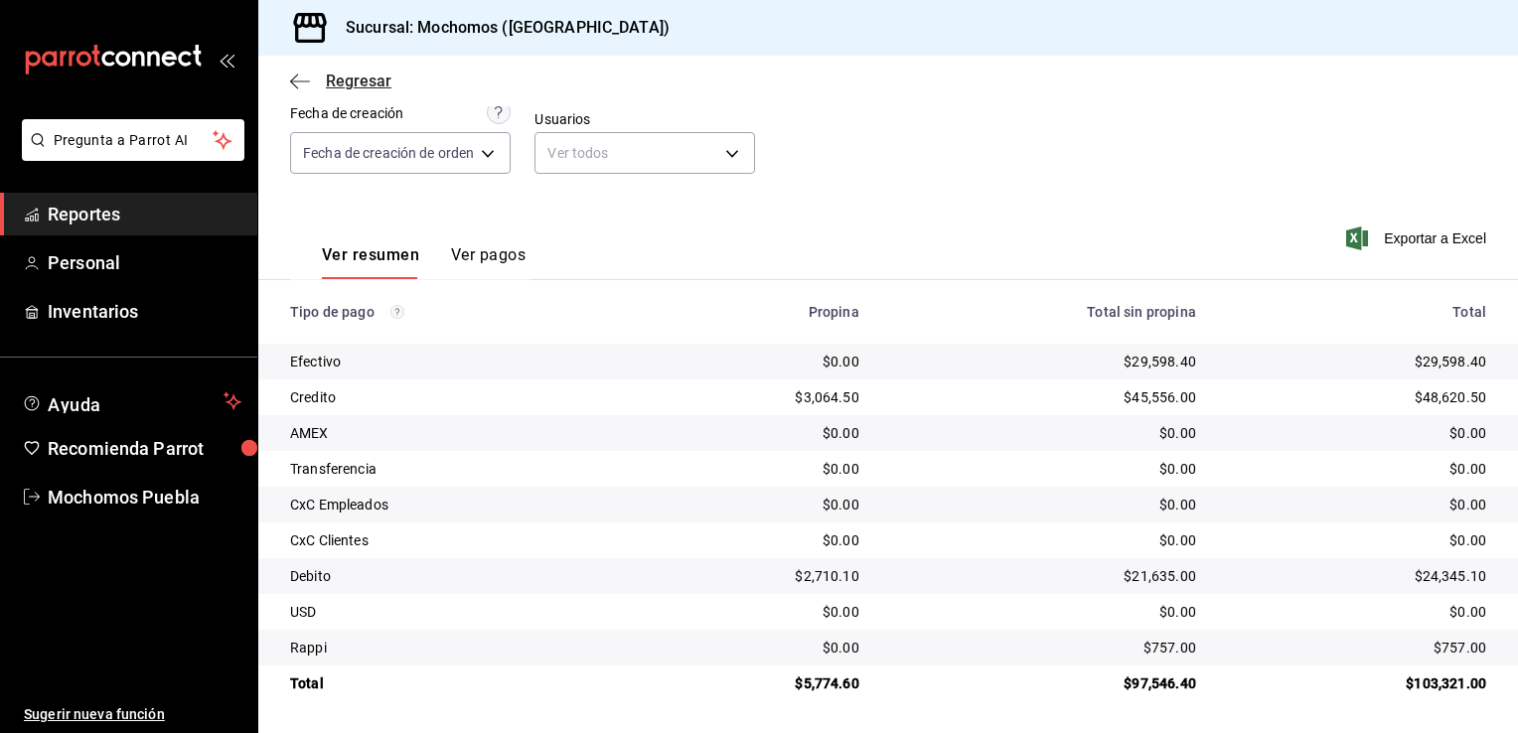
click at [347, 80] on span "Regresar" at bounding box center [359, 81] width 66 height 19
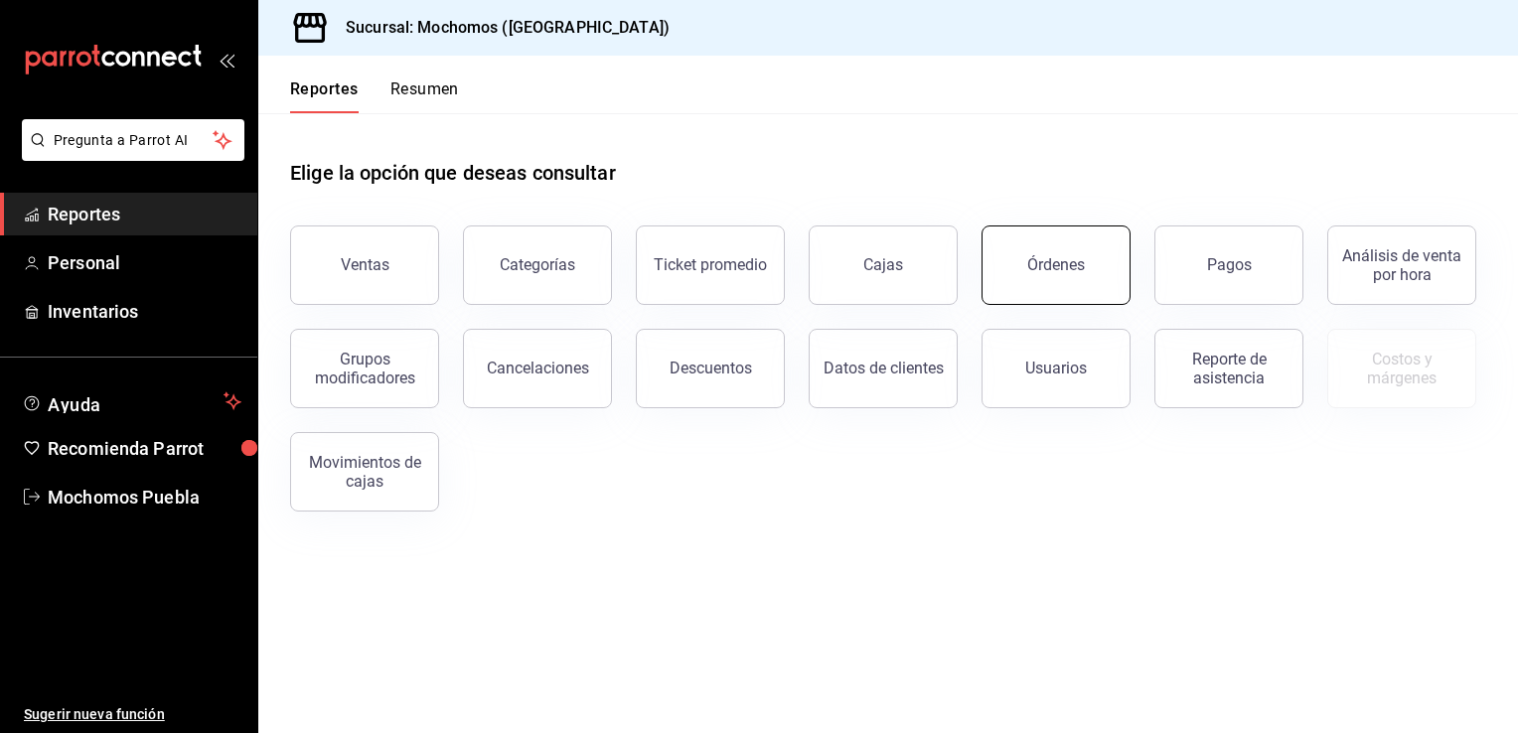
click at [1003, 295] on button "Órdenes" at bounding box center [1056, 265] width 149 height 79
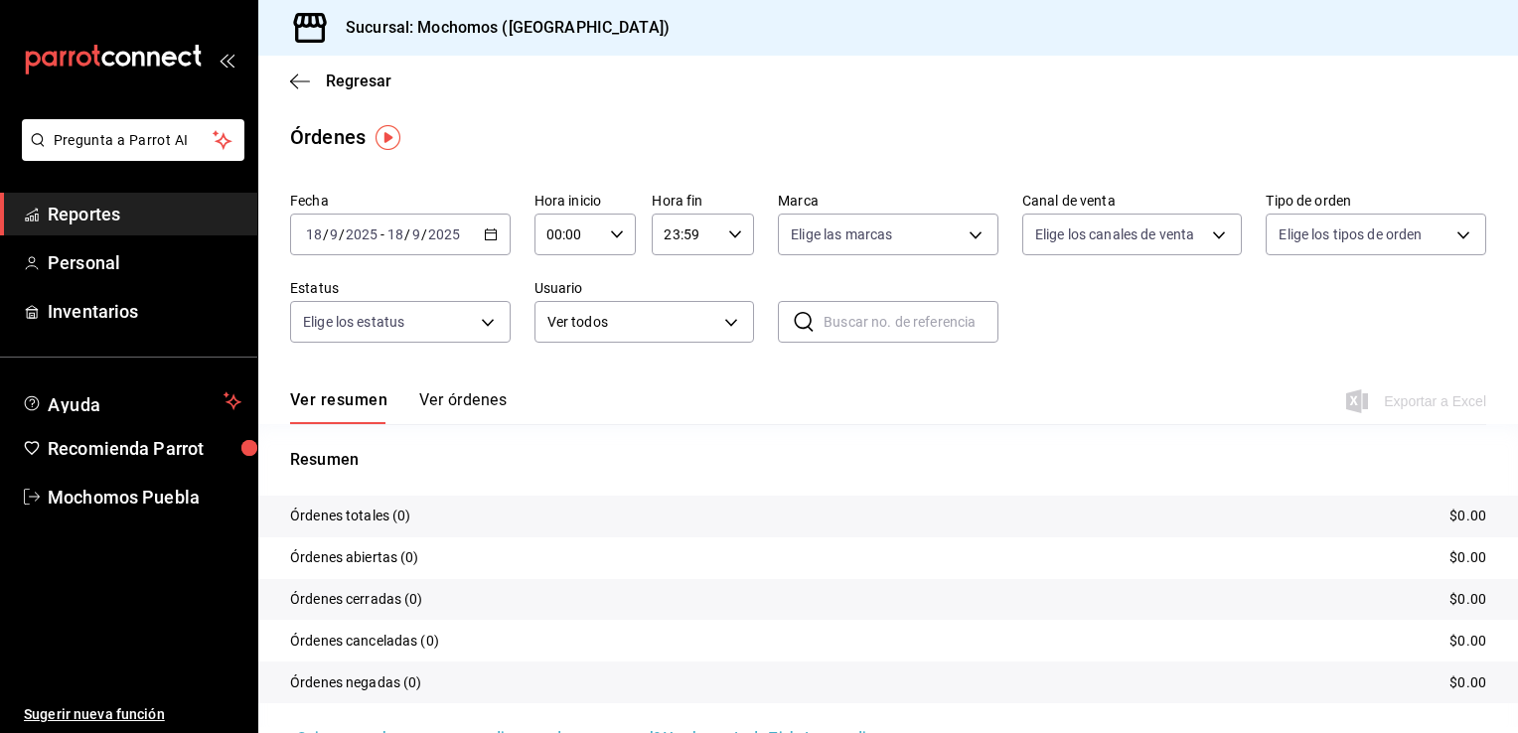
click at [477, 239] on div "2025-09-18 18 / 9 / 2025 - 2025-09-18 18 / 9 / 2025" at bounding box center [400, 235] width 221 height 42
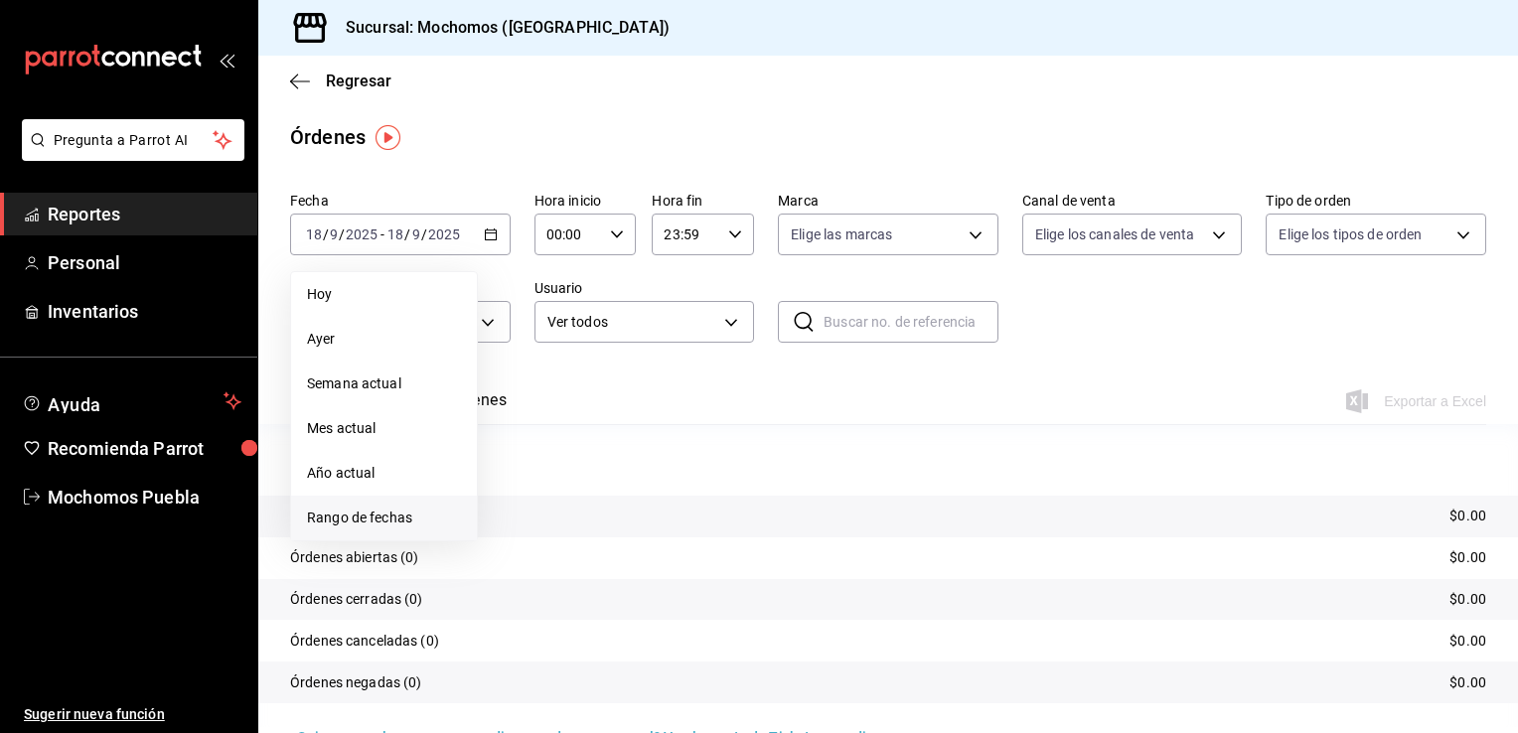
click at [358, 510] on span "Rango de fechas" at bounding box center [384, 518] width 154 height 21
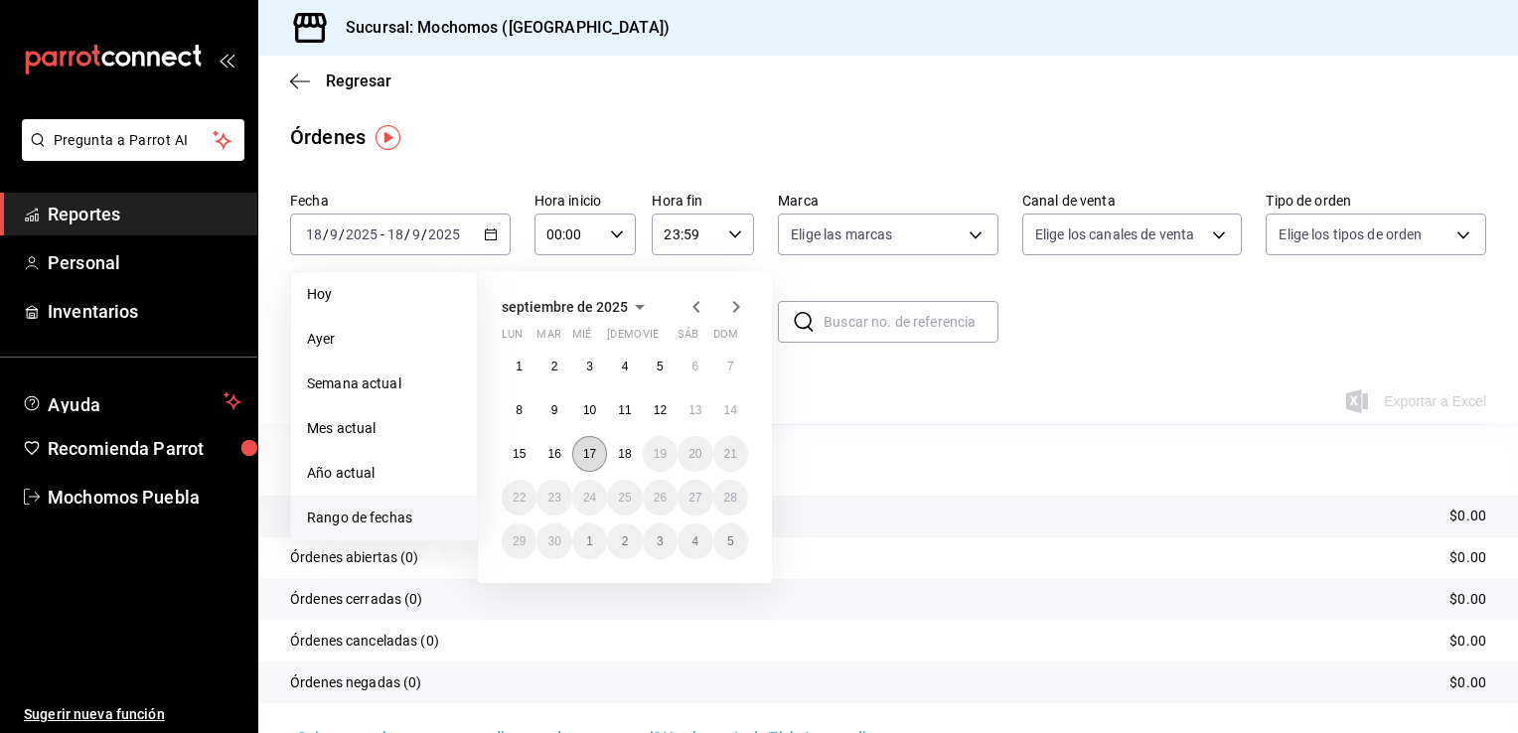
click at [592, 462] on button "17" at bounding box center [589, 454] width 35 height 36
click at [613, 460] on button "18" at bounding box center [624, 454] width 35 height 36
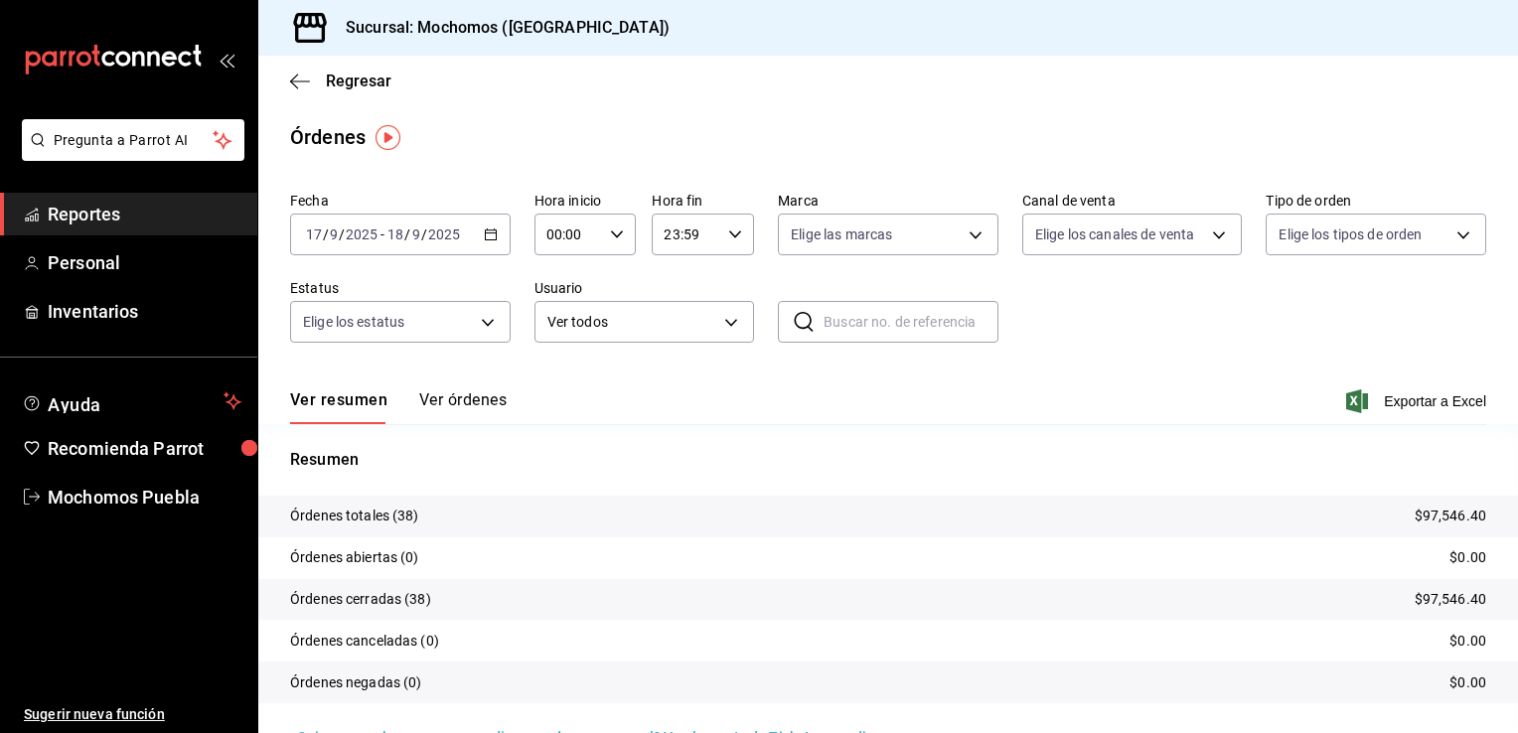
click at [602, 243] on div "00:00 Hora inicio" at bounding box center [586, 235] width 102 height 42
click at [556, 393] on span "08" at bounding box center [557, 393] width 19 height 16
type input "08:00"
click at [1371, 400] on div at bounding box center [759, 366] width 1518 height 733
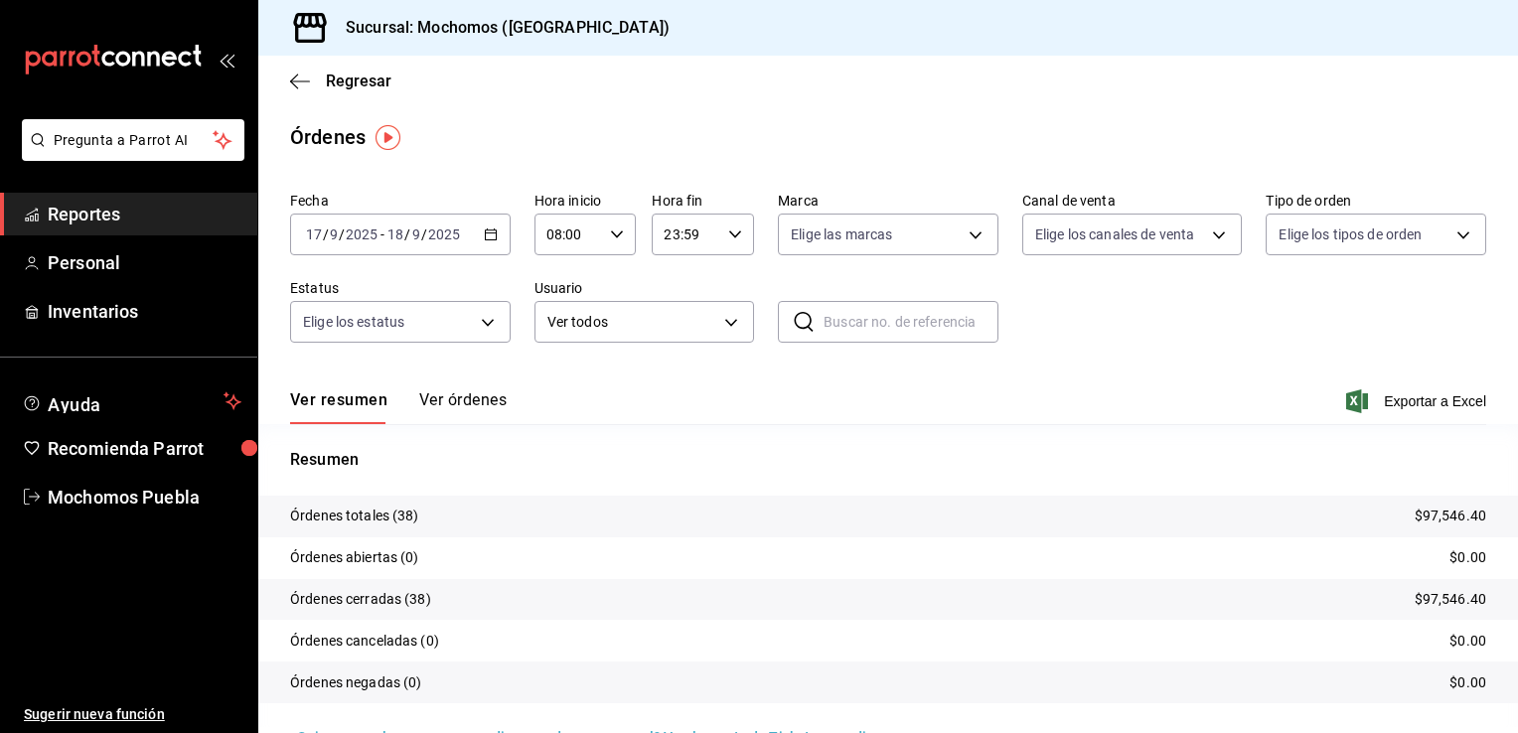
click at [1371, 400] on span "Exportar a Excel" at bounding box center [1418, 402] width 136 height 24
click at [340, 85] on span "Regresar" at bounding box center [359, 81] width 66 height 19
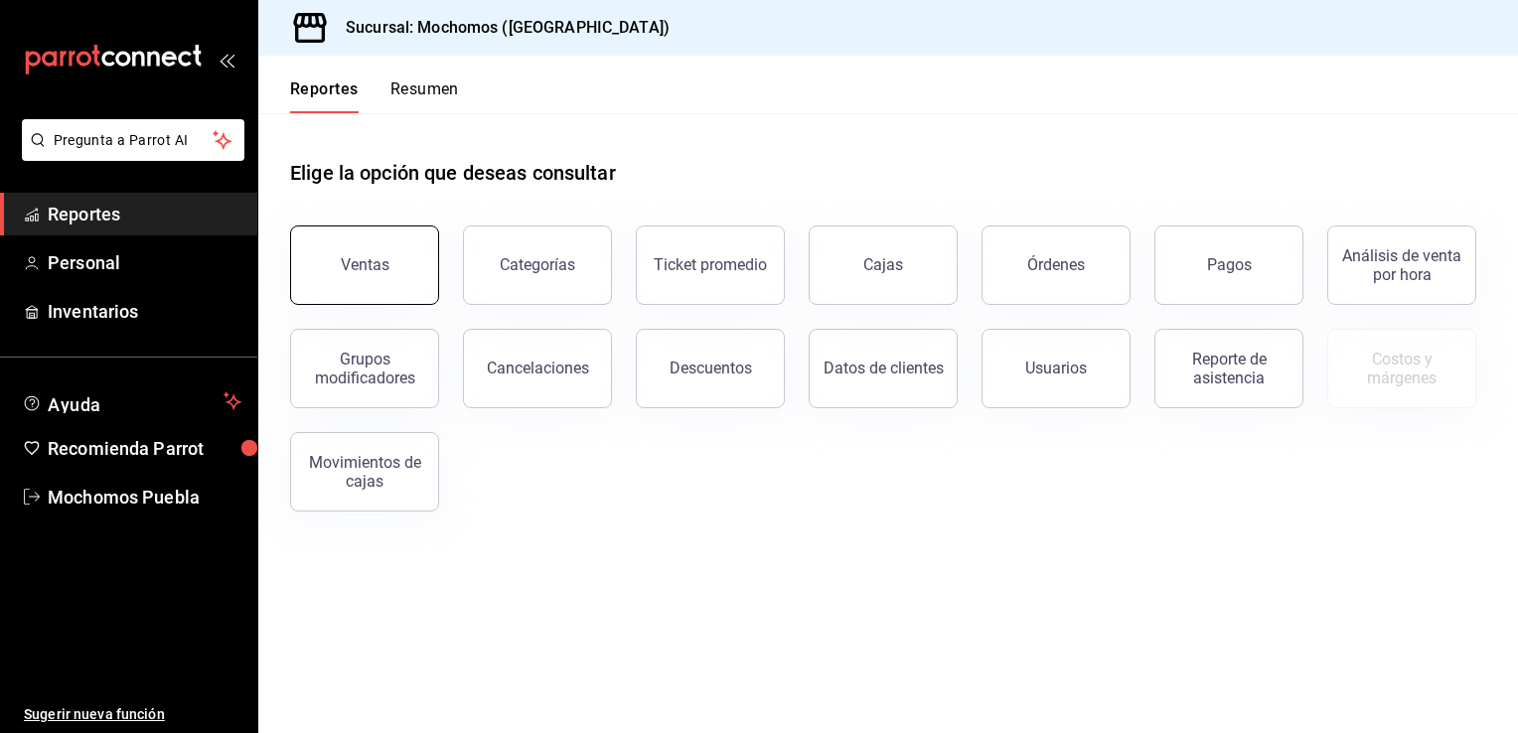
click at [366, 263] on div "Ventas" at bounding box center [365, 264] width 49 height 19
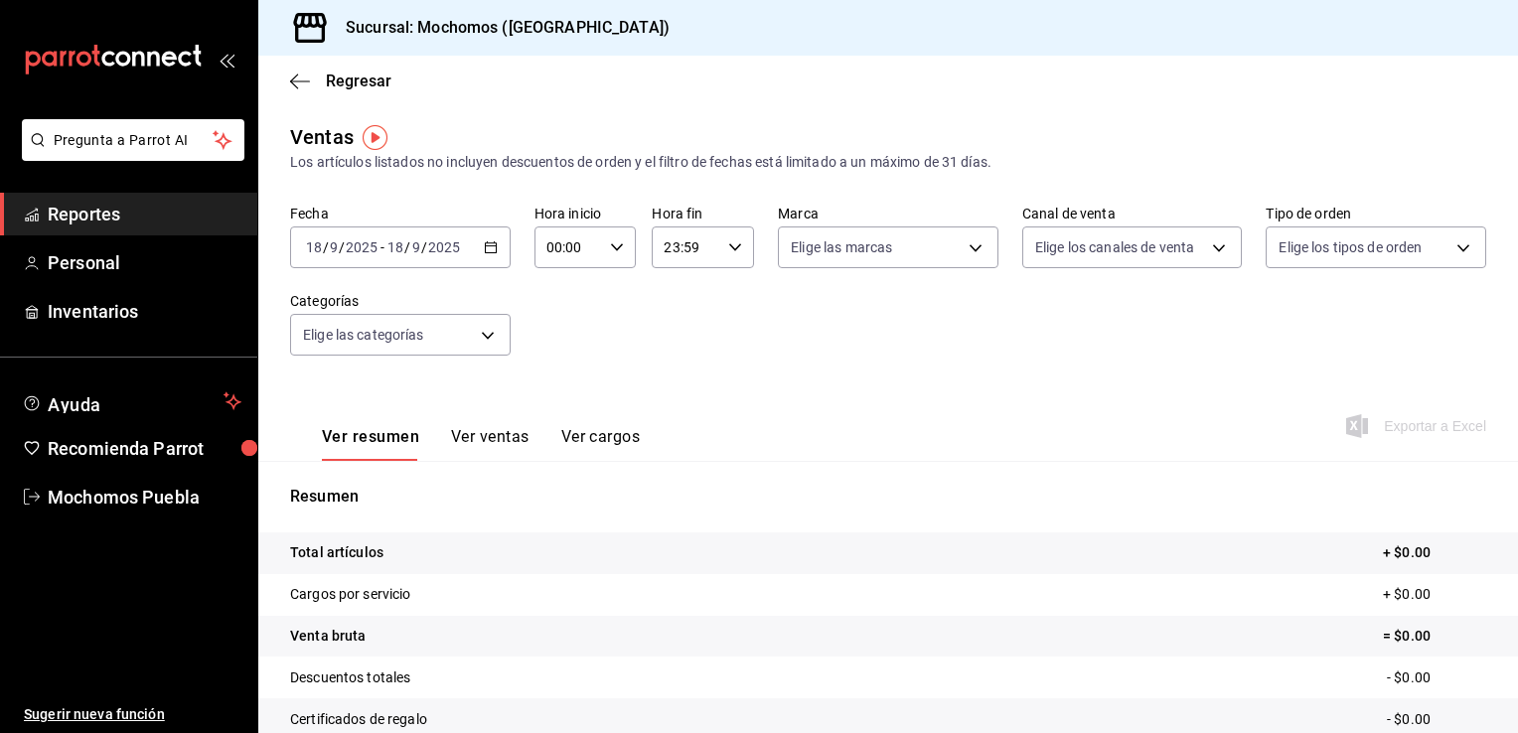
click at [485, 249] on icon "button" at bounding box center [491, 247] width 14 height 14
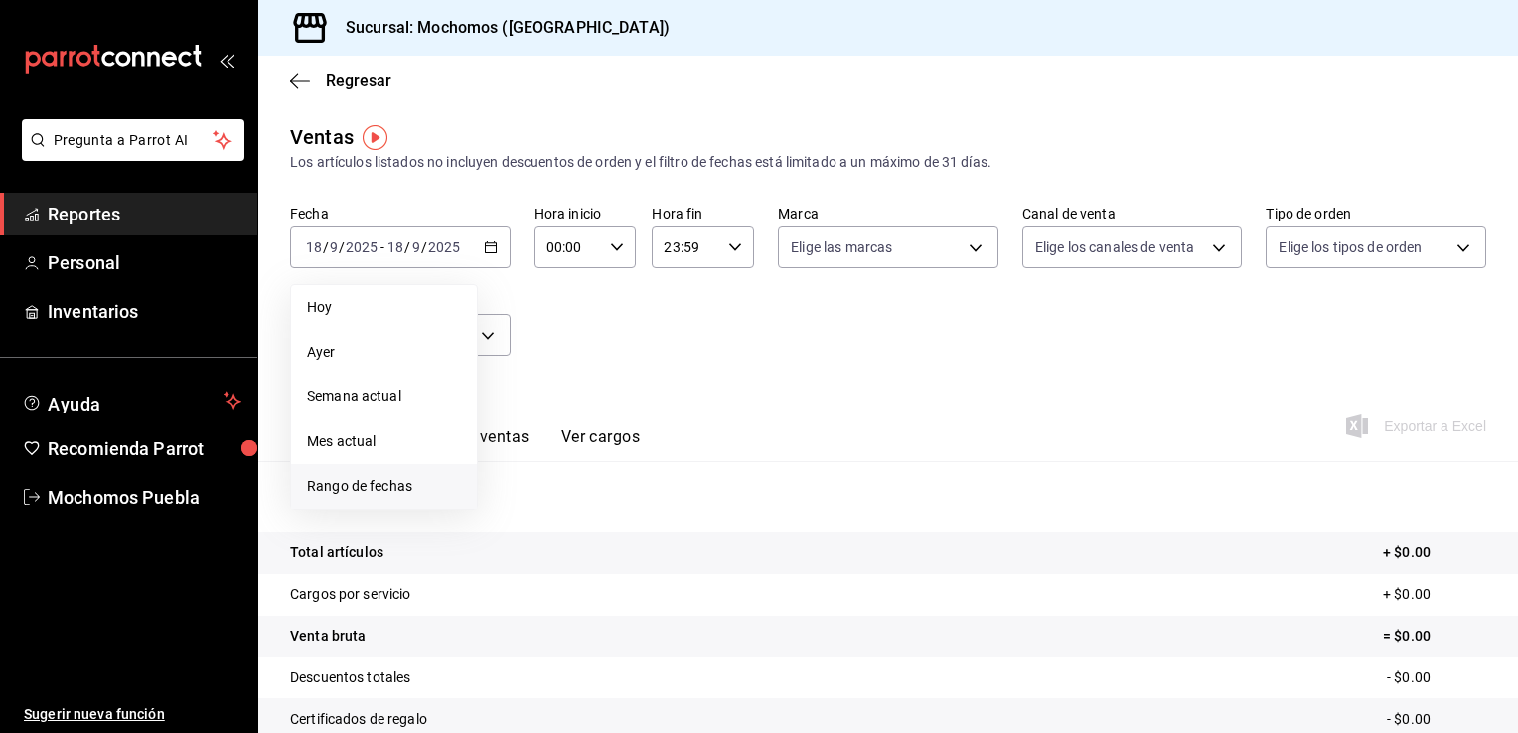
click at [348, 485] on span "Rango de fechas" at bounding box center [384, 486] width 154 height 21
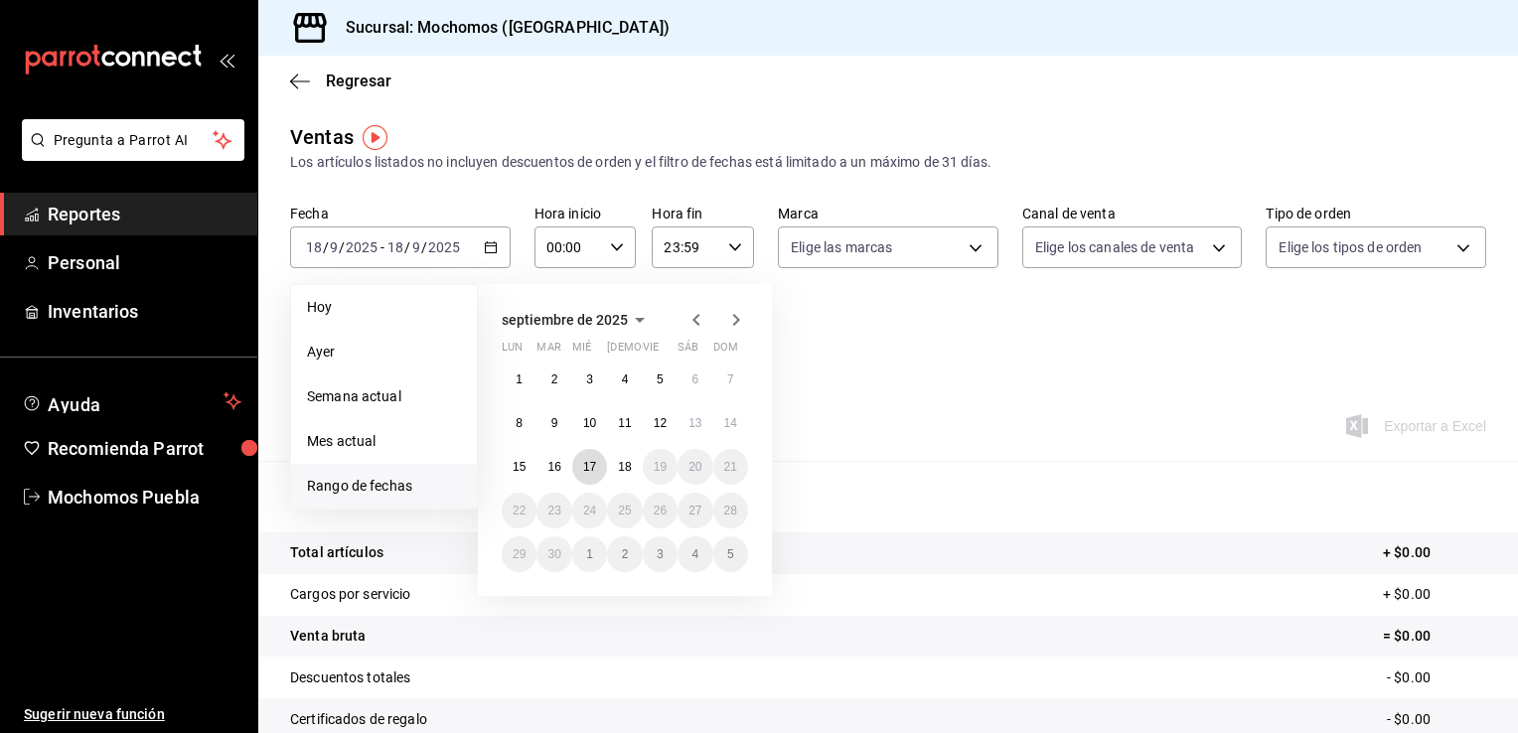
drag, startPoint x: 589, startPoint y: 475, endPoint x: 645, endPoint y: 479, distance: 55.8
click at [645, 479] on div "1 2 3 4 5 6 7 8 9 10 11 12 13 14 15 16 17 18 19 20 21 22 23 24 25 26 27 28 29 3…" at bounding box center [625, 467] width 246 height 211
drag, startPoint x: 645, startPoint y: 479, endPoint x: 596, endPoint y: 471, distance: 49.3
click at [596, 471] on div "1 2 3 4 5 6 7 8 9 10 11 12 13 14 15 16 17 18 19 20 21 22 23 24 25 26 27 28 29 3…" at bounding box center [625, 467] width 246 height 211
click at [622, 474] on button "18" at bounding box center [624, 467] width 35 height 36
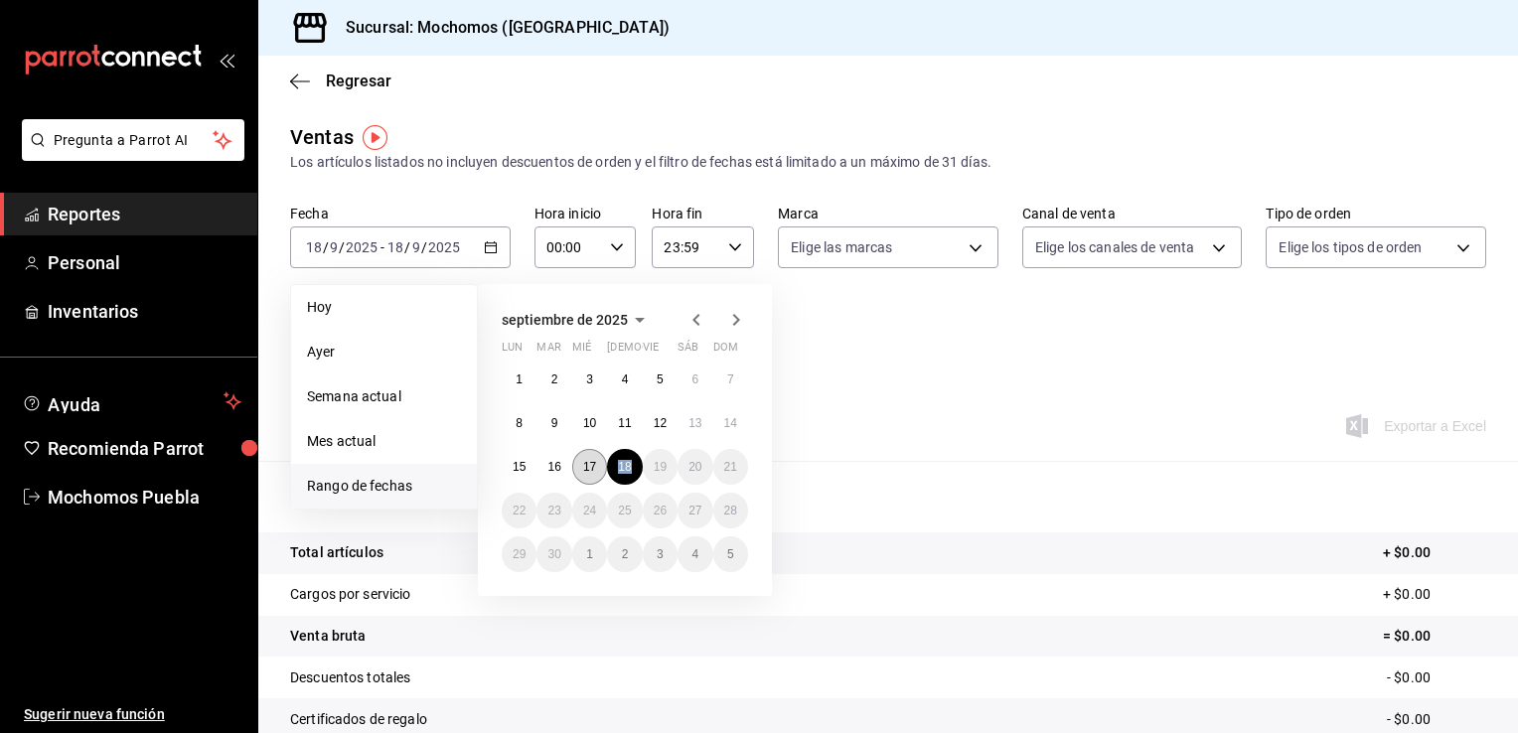
click at [596, 472] on button "17" at bounding box center [589, 467] width 35 height 36
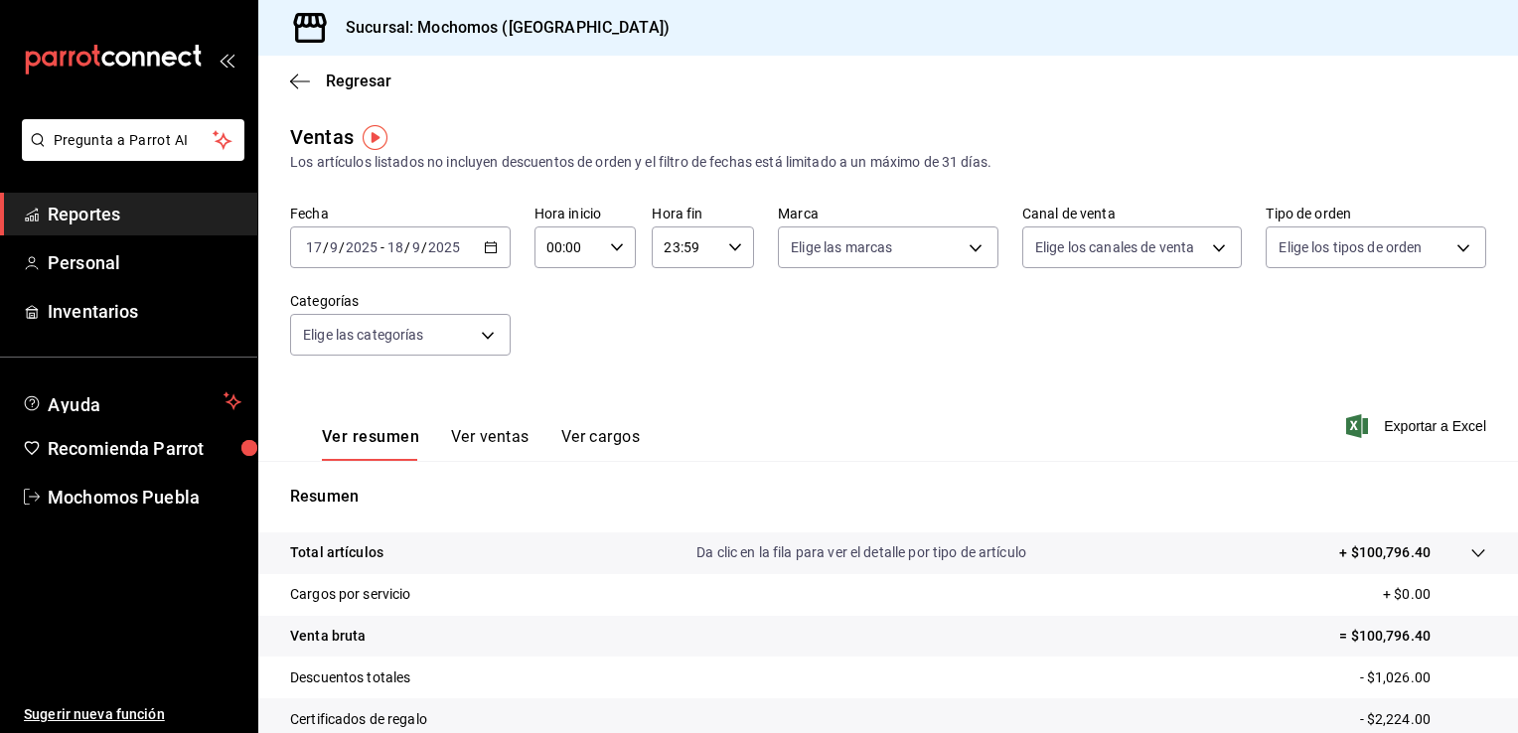
click at [604, 246] on div "00:00 Hora inicio" at bounding box center [586, 248] width 102 height 42
click at [556, 400] on span "07" at bounding box center [557, 400] width 19 height 16
type input "07:00"
click at [956, 415] on div at bounding box center [759, 366] width 1518 height 733
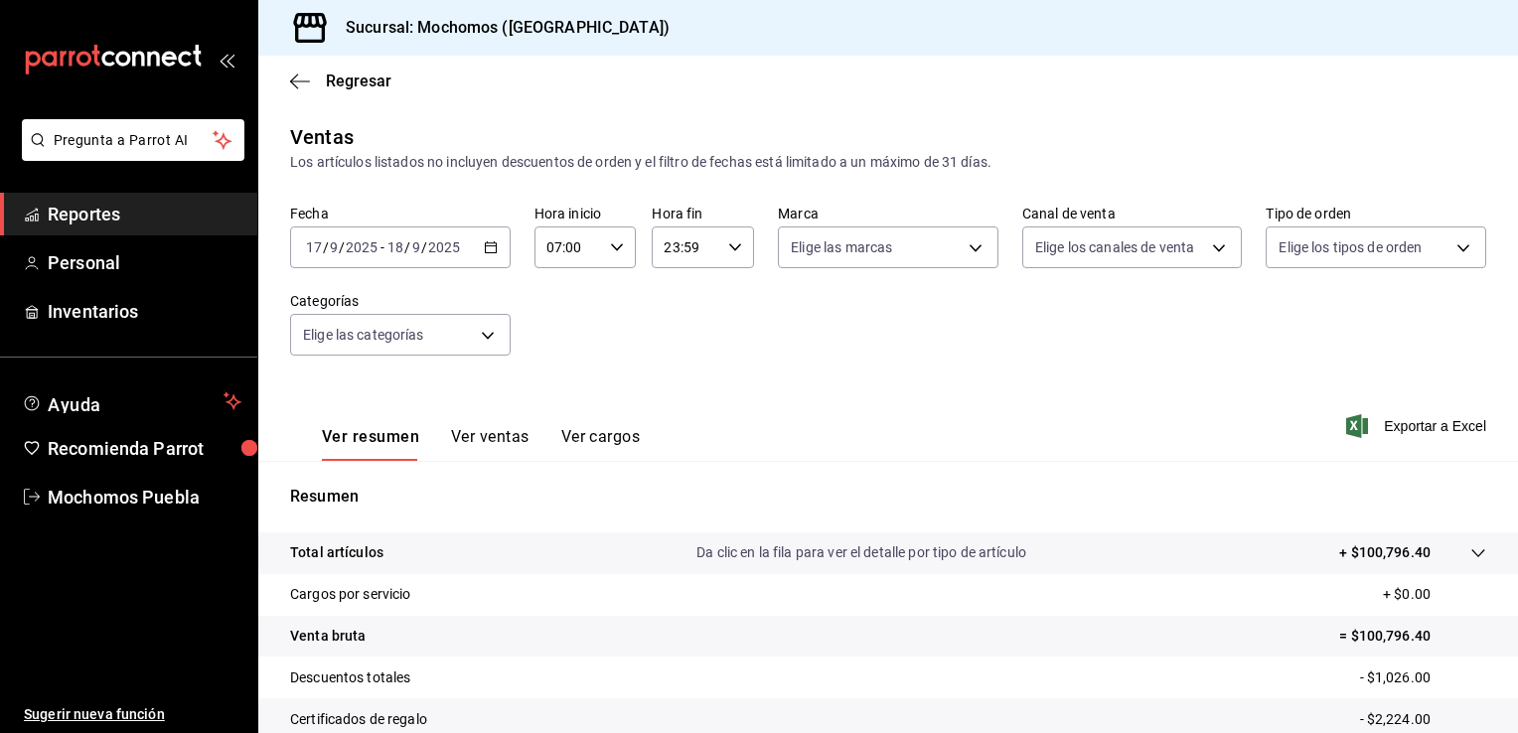
scroll to position [217, 0]
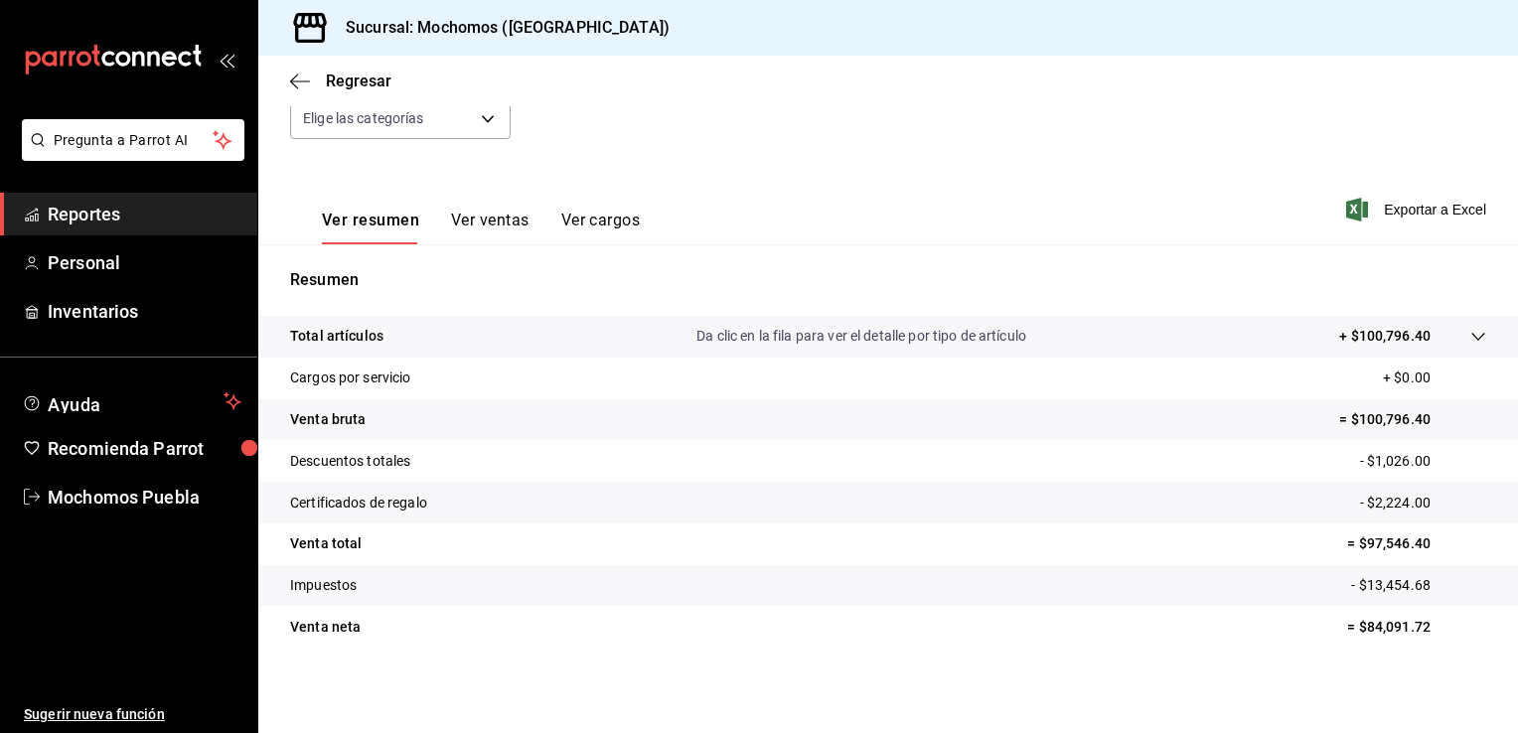
click at [1471, 334] on icon at bounding box center [1479, 337] width 16 height 16
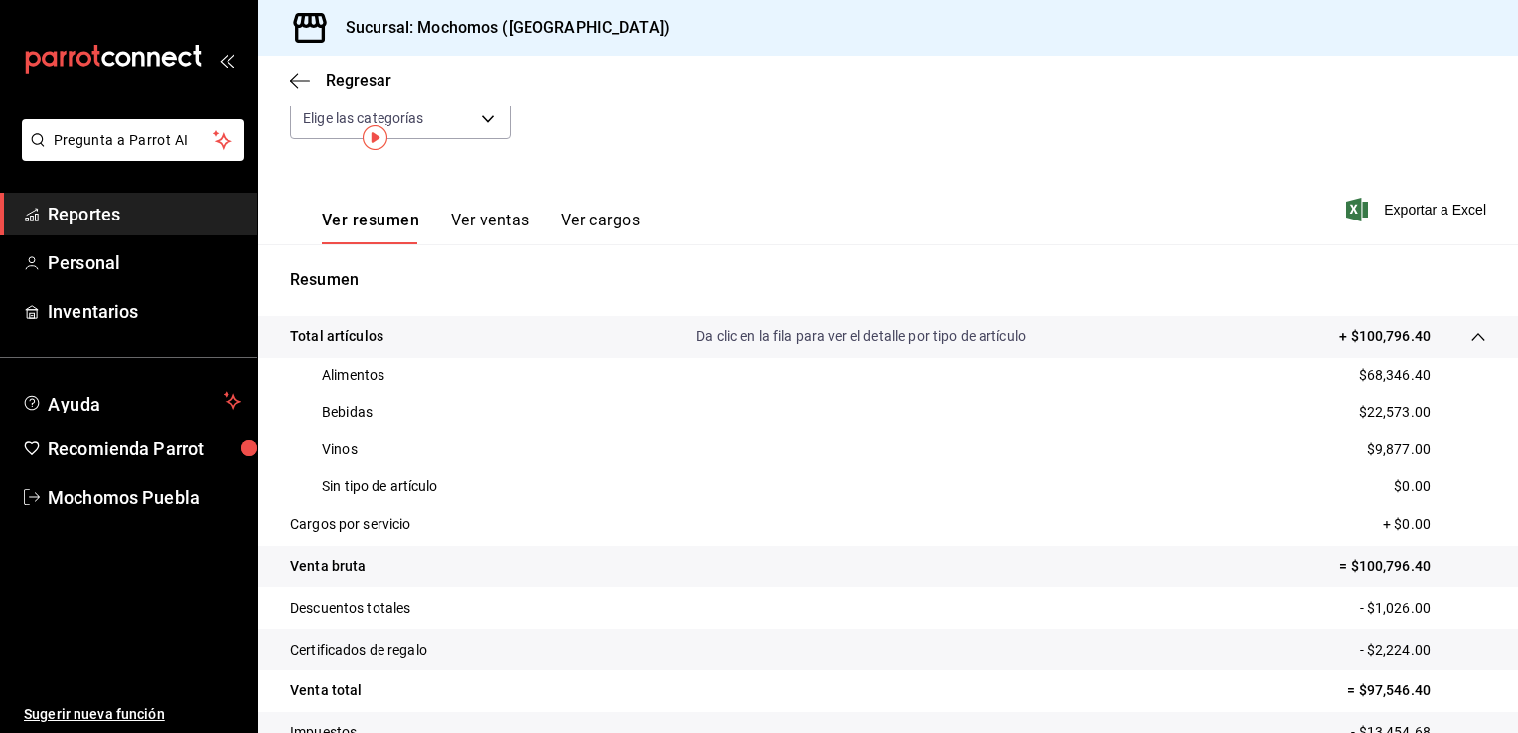
scroll to position [0, 0]
